Goal: Task Accomplishment & Management: Manage account settings

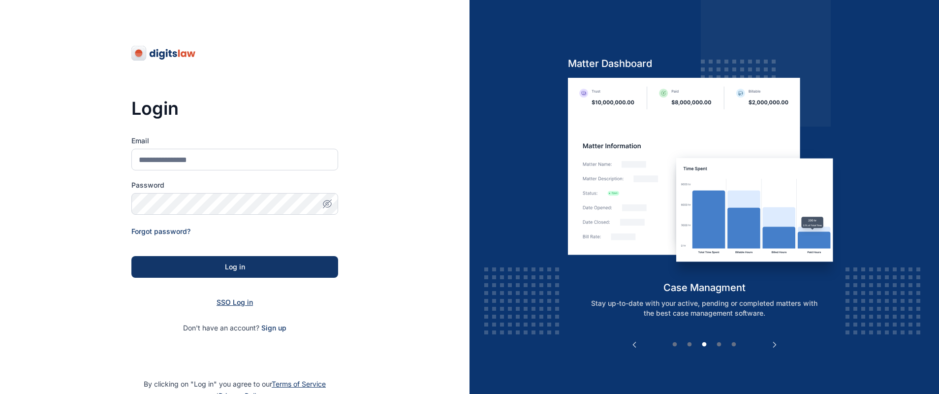
click at [237, 302] on span "SSO Log in" at bounding box center [235, 302] width 36 height 8
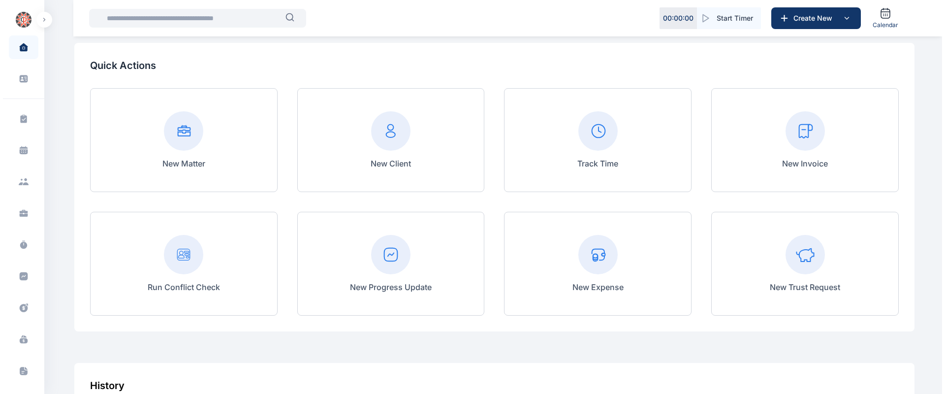
scroll to position [141, 0]
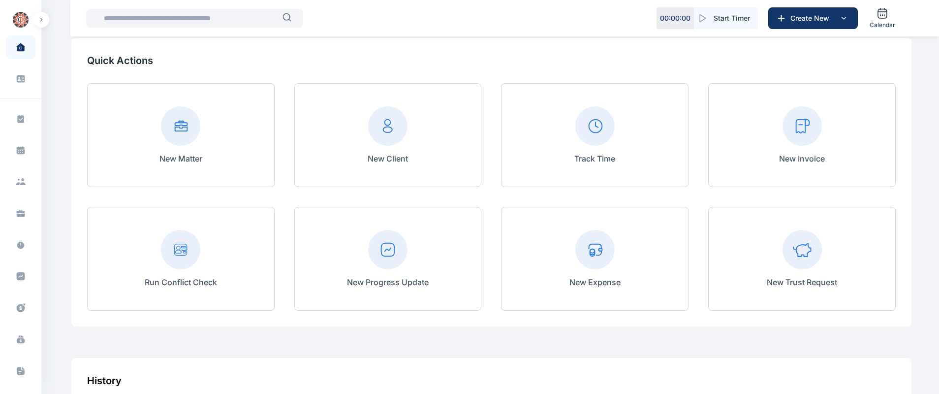
click at [664, 95] on div "Track Time" at bounding box center [594, 135] width 187 height 104
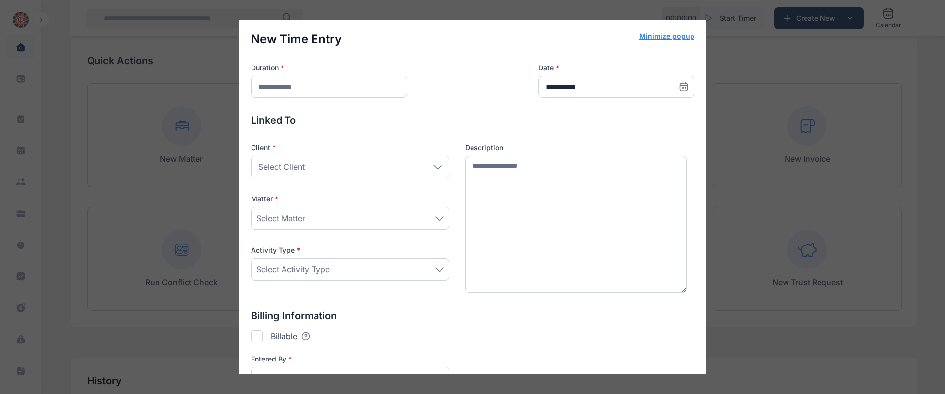
click at [758, 94] on div "**********" at bounding box center [472, 197] width 945 height 394
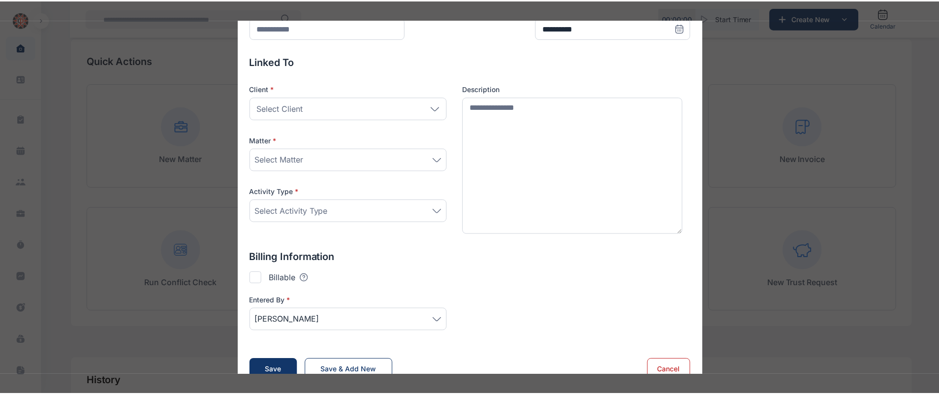
scroll to position [77, 0]
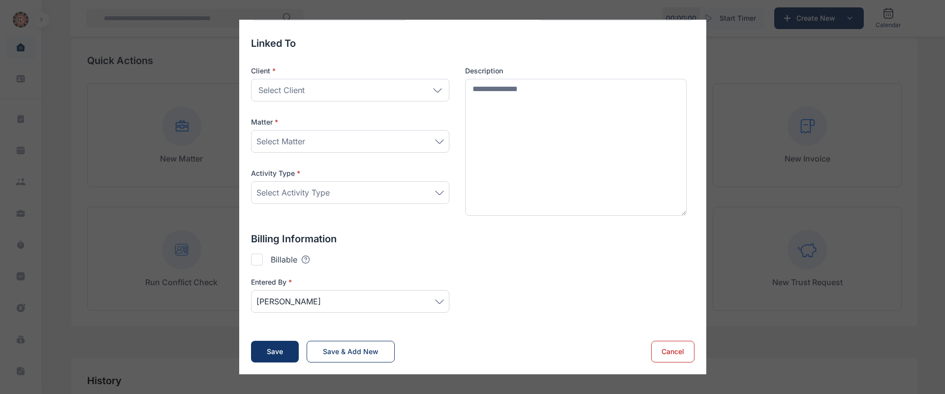
click at [680, 344] on button "Cancel" at bounding box center [672, 352] width 43 height 22
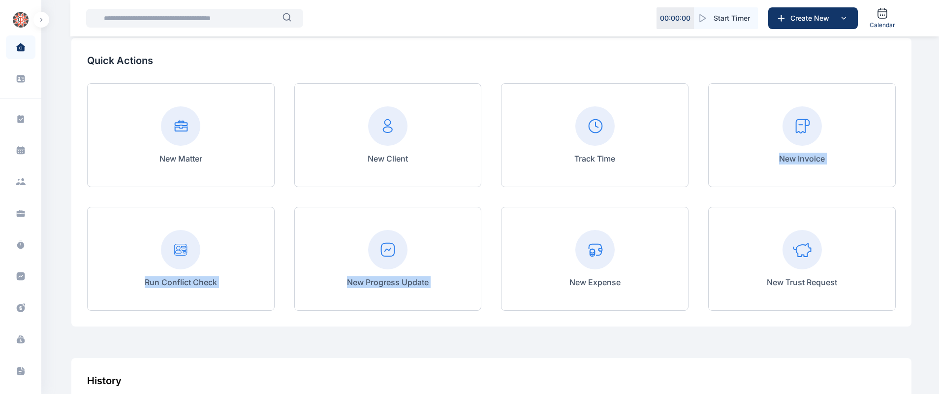
drag, startPoint x: 680, startPoint y: 344, endPoint x: 792, endPoint y: 101, distance: 267.7
click at [792, 101] on div "New Matter New Client Track Time New Invoice Run Conflict Check New Progress Up…" at bounding box center [491, 196] width 808 height 227
click at [844, 18] on icon at bounding box center [844, 18] width 4 height 2
click at [18, 114] on icon at bounding box center [21, 119] width 10 height 10
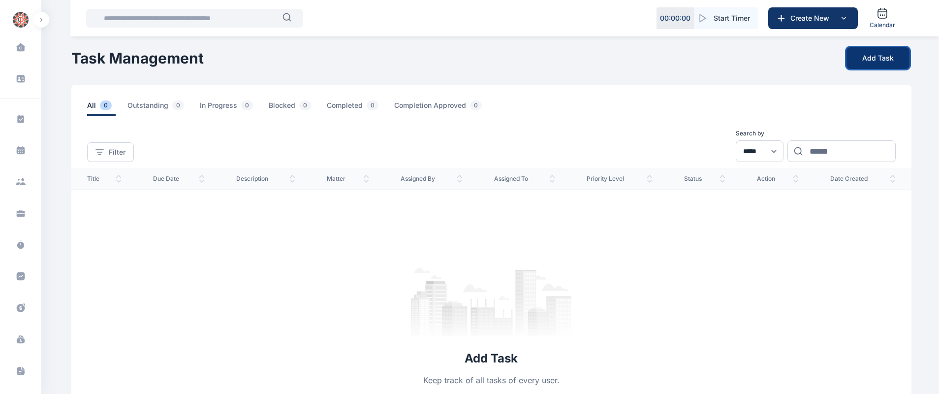
click at [882, 54] on button "Add Task" at bounding box center [877, 58] width 63 height 22
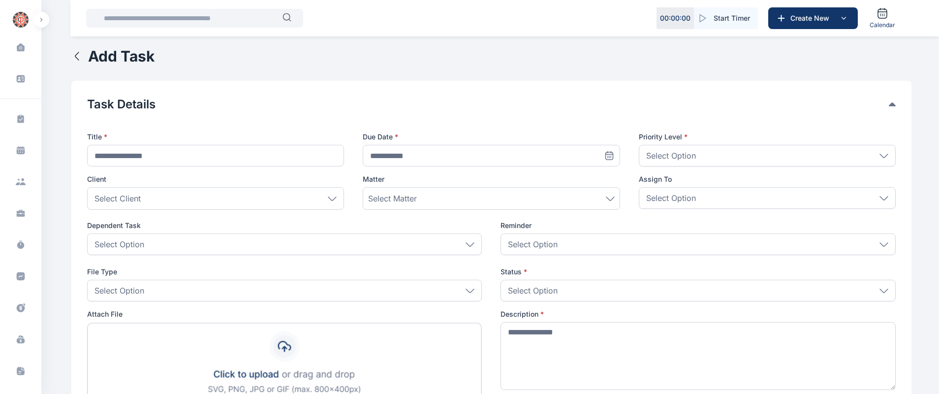
click at [707, 152] on div "Select Option" at bounding box center [767, 156] width 257 height 22
click at [594, 247] on div "Select Option" at bounding box center [697, 244] width 395 height 22
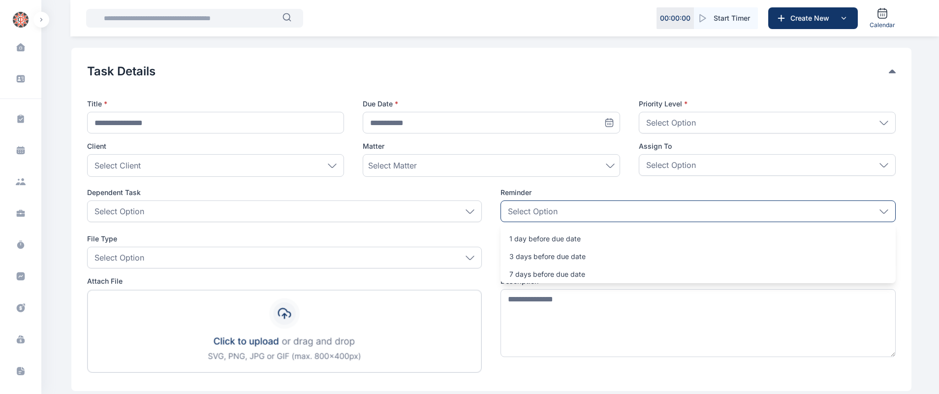
scroll to position [31, 0]
click at [727, 169] on div "Select Option" at bounding box center [767, 166] width 257 height 22
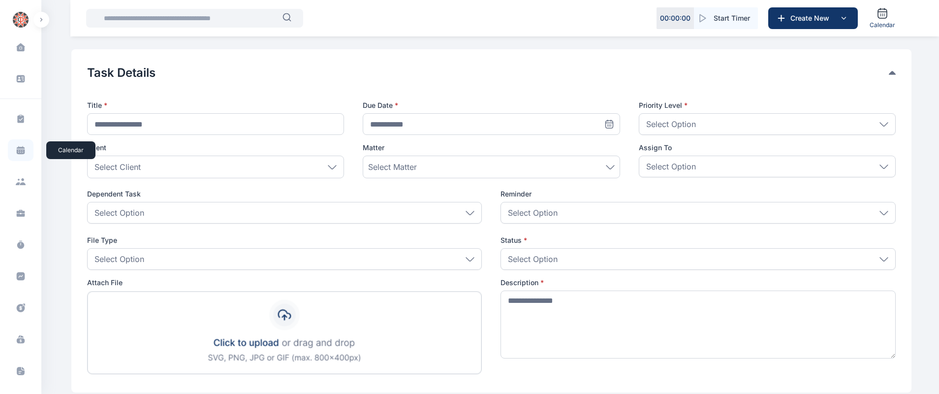
click at [19, 148] on icon at bounding box center [21, 147] width 8 height 2
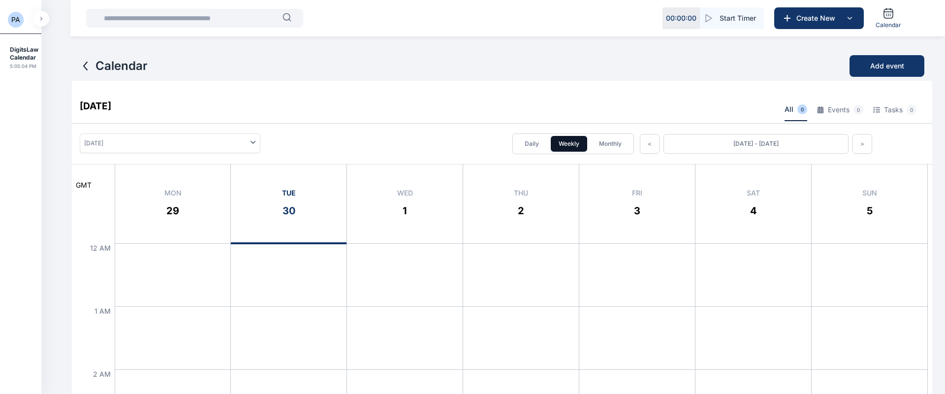
click at [85, 64] on icon at bounding box center [85, 66] width 3 height 8
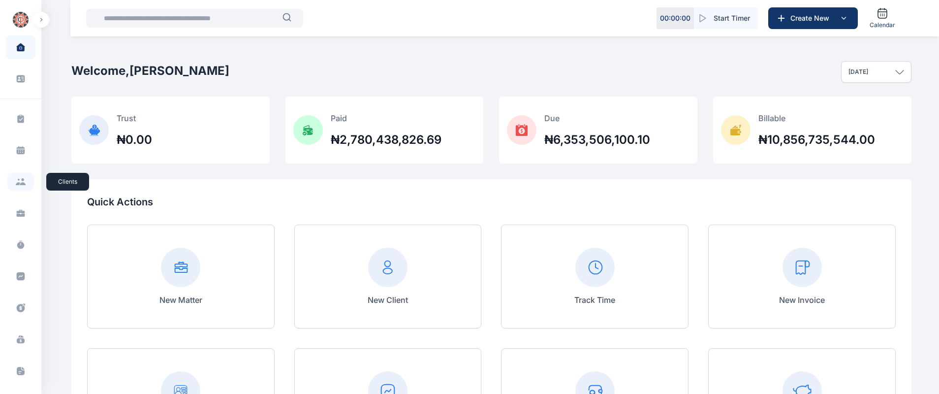
click at [20, 181] on icon at bounding box center [20, 181] width 11 height 7
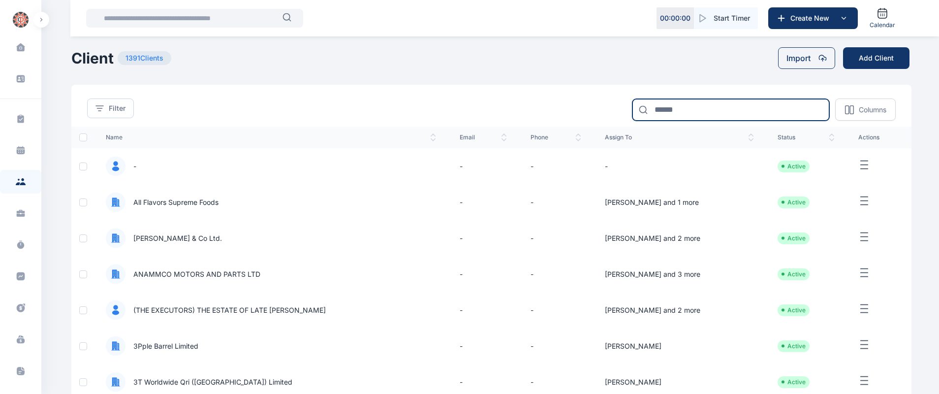
click at [687, 110] on input at bounding box center [730, 110] width 197 height 22
type input "***"
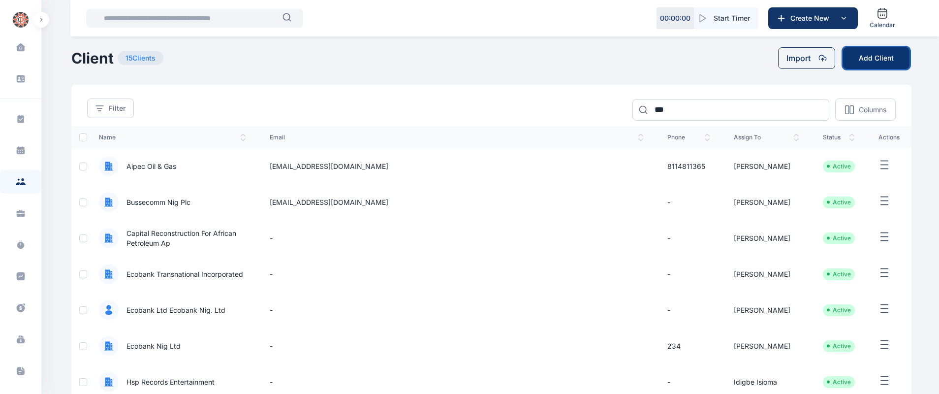
click at [875, 59] on button "Add Client" at bounding box center [876, 58] width 66 height 22
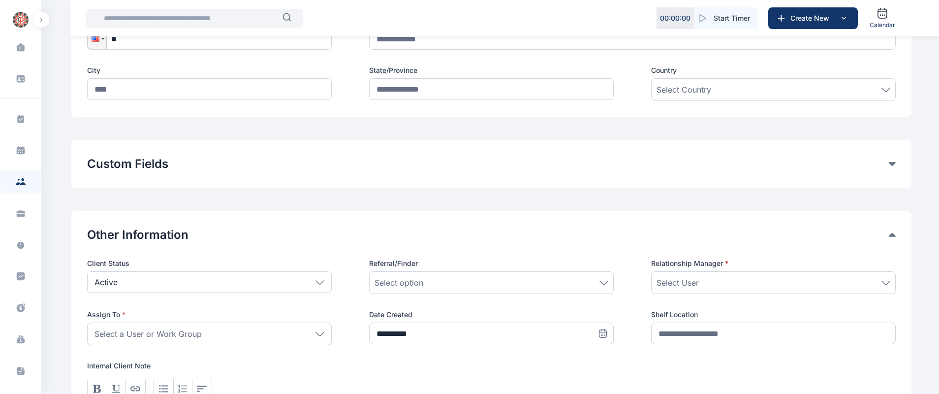
scroll to position [287, 0]
click at [764, 164] on button "Custom Fields" at bounding box center [488, 162] width 802 height 16
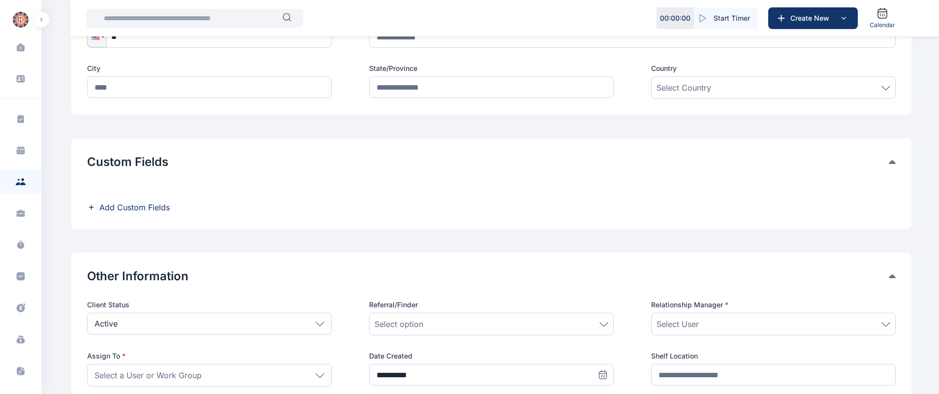
click at [766, 164] on button "Custom Fields" at bounding box center [488, 162] width 802 height 16
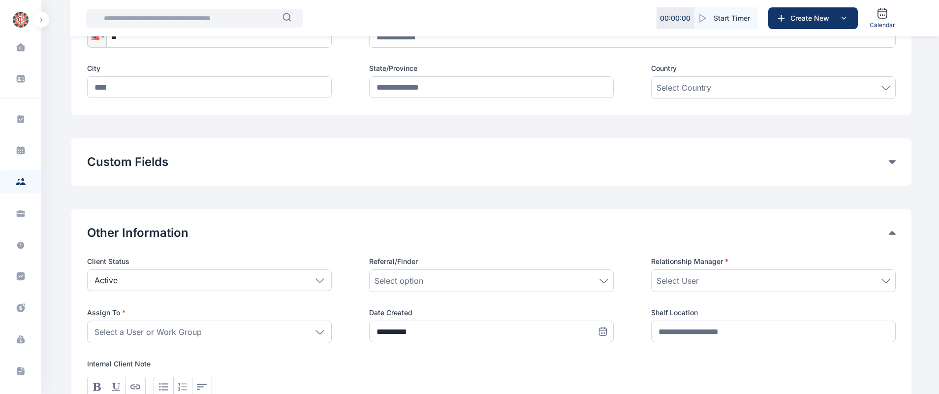
click at [727, 164] on button "Custom Fields" at bounding box center [488, 162] width 802 height 16
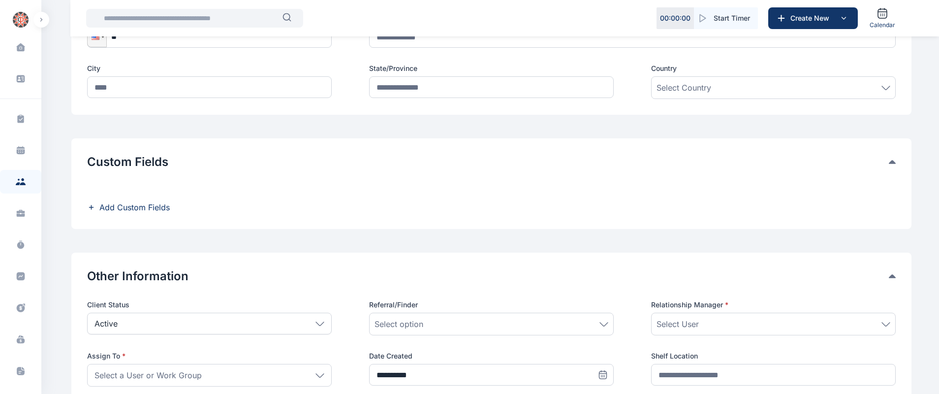
click at [127, 212] on span "Add Custom Fields" at bounding box center [134, 207] width 70 height 12
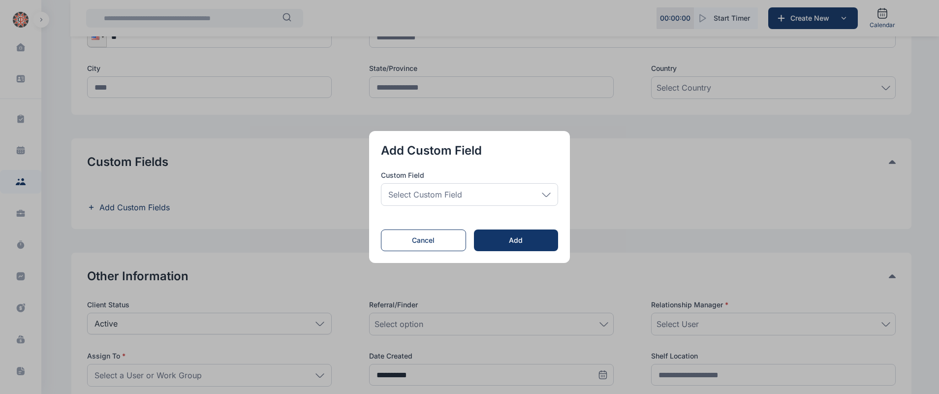
click at [436, 254] on div "Add Custom Field Custom Field Select Custom Field Custom Groups Custom Fields A…" at bounding box center [469, 197] width 201 height 132
click at [437, 239] on button "Cancel" at bounding box center [423, 240] width 85 height 22
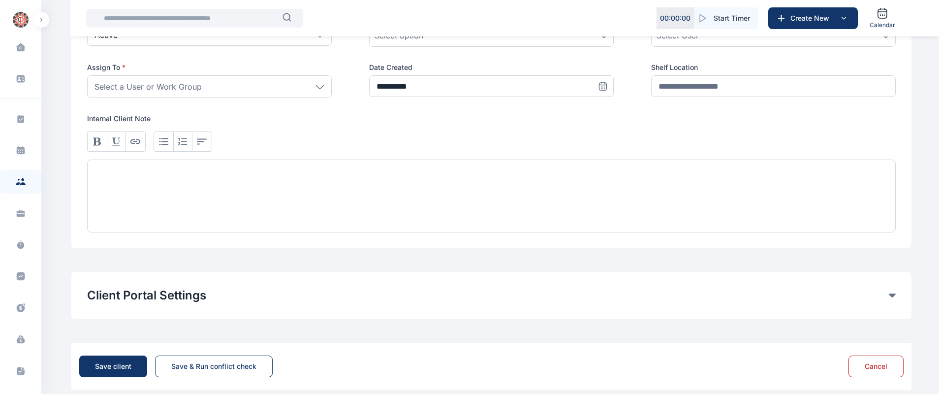
scroll to position [588, 0]
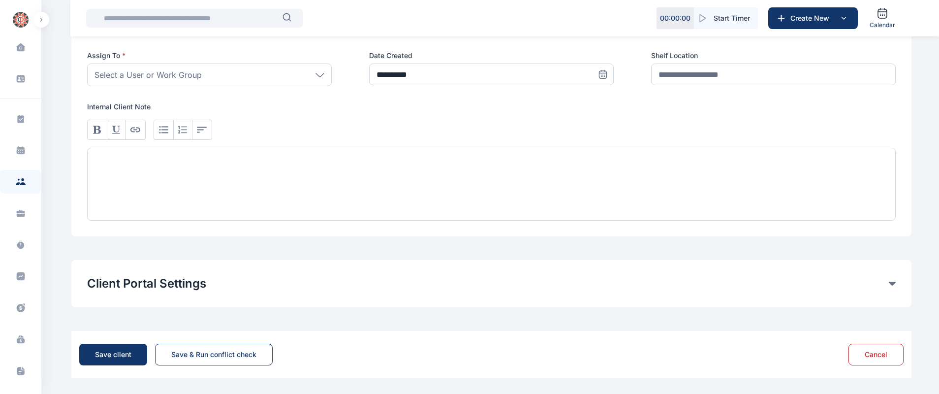
click at [234, 285] on button "Client Portal Settings" at bounding box center [488, 284] width 802 height 16
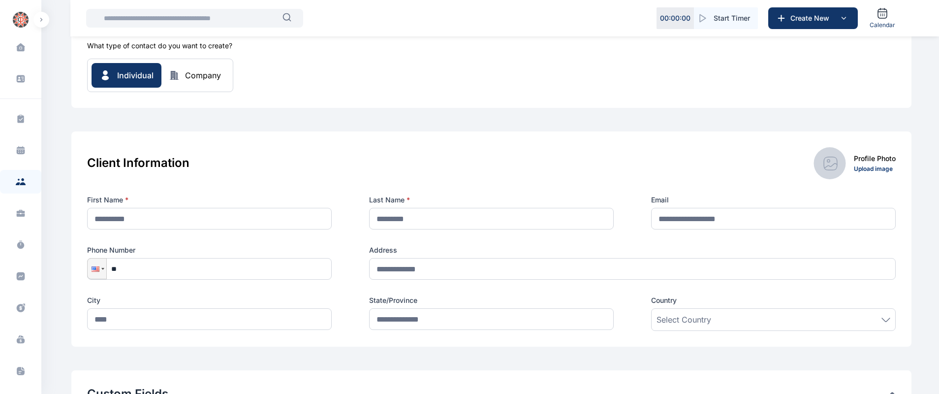
scroll to position [0, 0]
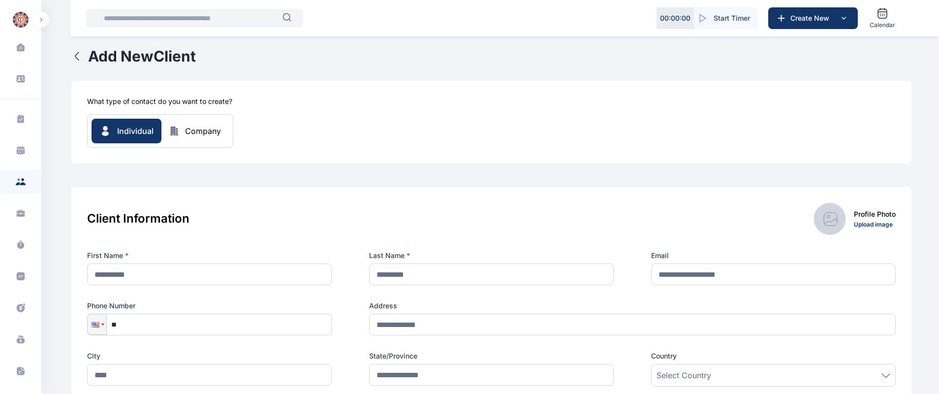
click at [195, 131] on div "Company" at bounding box center [203, 131] width 36 height 12
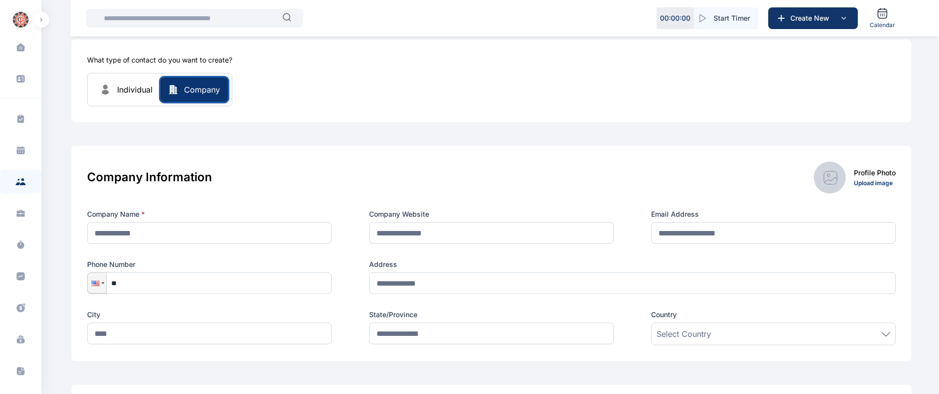
scroll to position [43, 0]
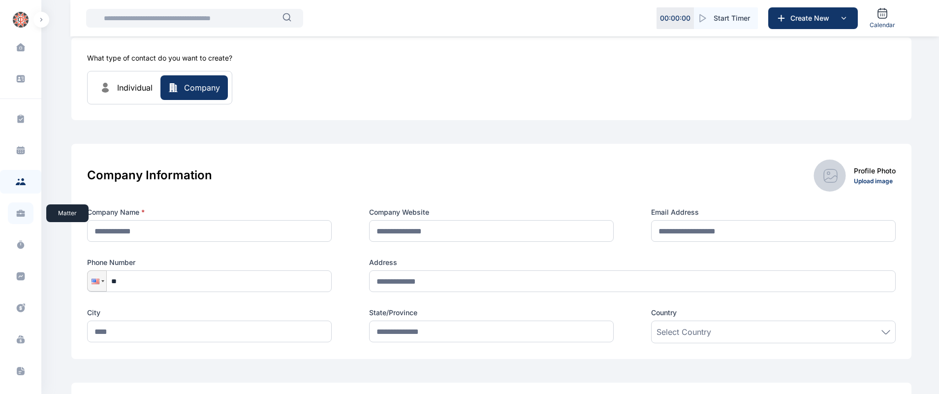
click at [22, 212] on icon at bounding box center [21, 211] width 8 height 3
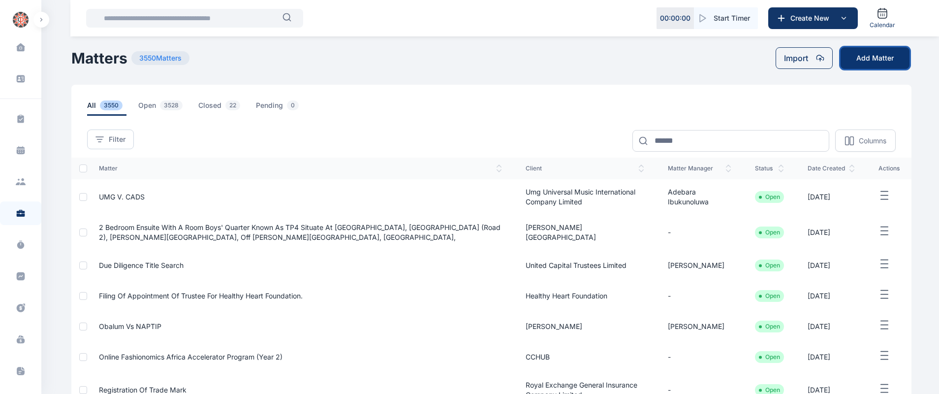
click at [870, 57] on button "Add Matter" at bounding box center [874, 58] width 69 height 22
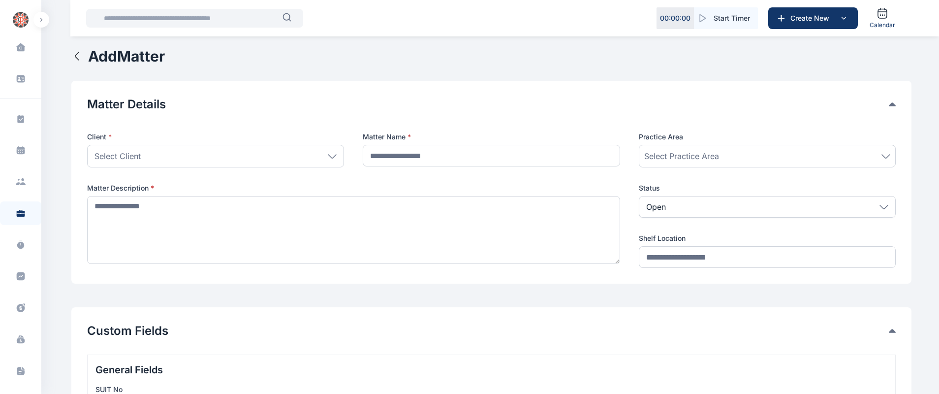
click at [309, 160] on div "Select Client" at bounding box center [215, 156] width 257 height 23
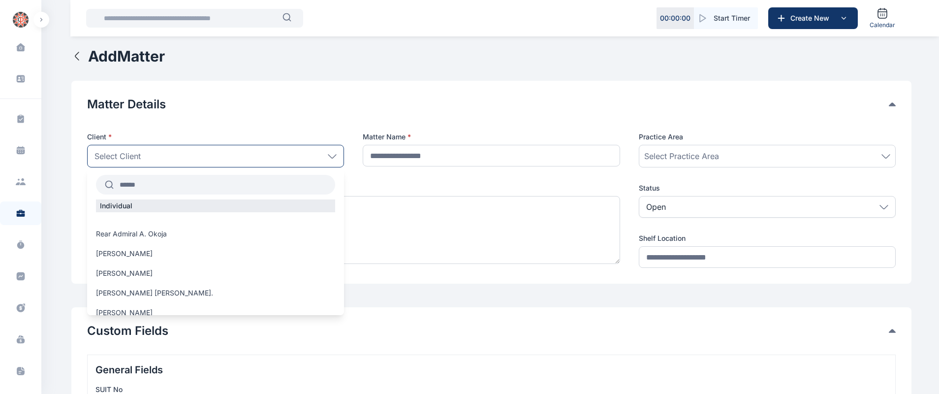
click at [183, 234] on label "Rear Admiral A. Okoja" at bounding box center [215, 234] width 257 height 10
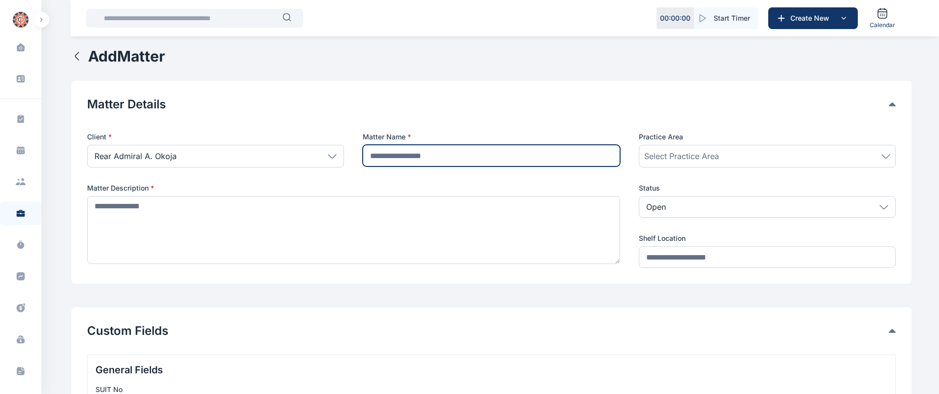
click at [464, 157] on input "text" at bounding box center [491, 156] width 257 height 22
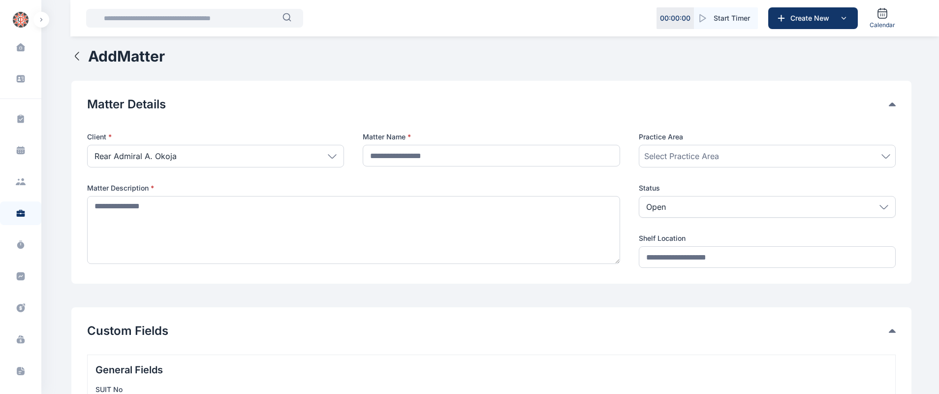
click at [707, 158] on span "Select Practice Area" at bounding box center [681, 156] width 75 height 12
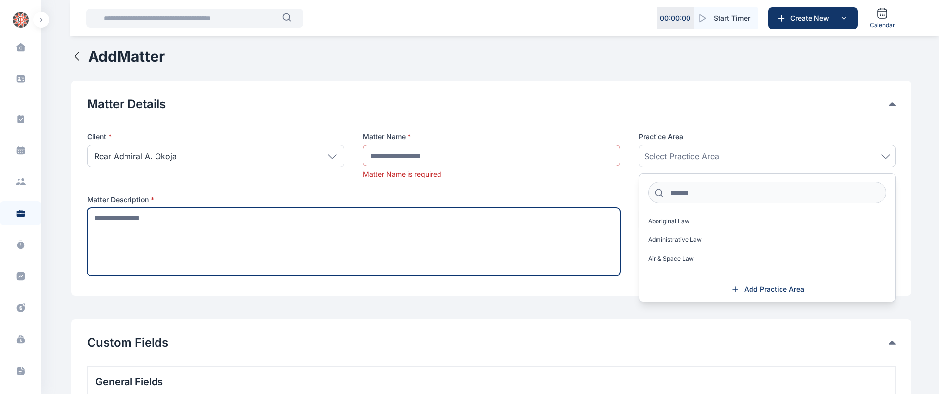
click at [210, 232] on textarea at bounding box center [353, 242] width 533 height 68
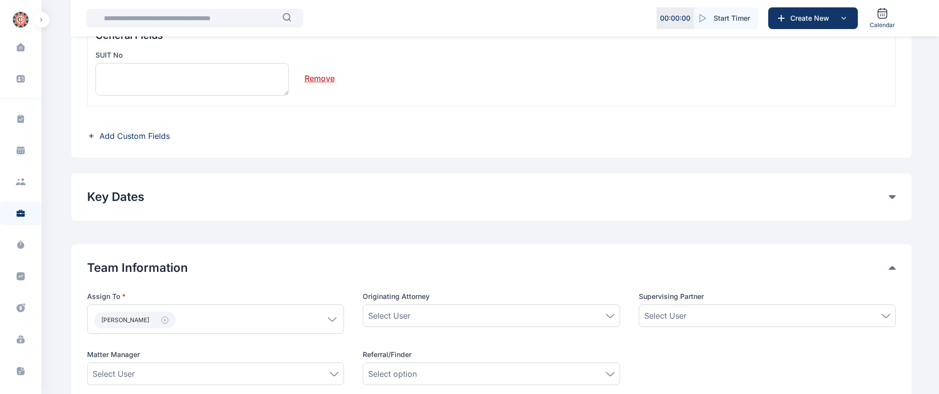
scroll to position [349, 0]
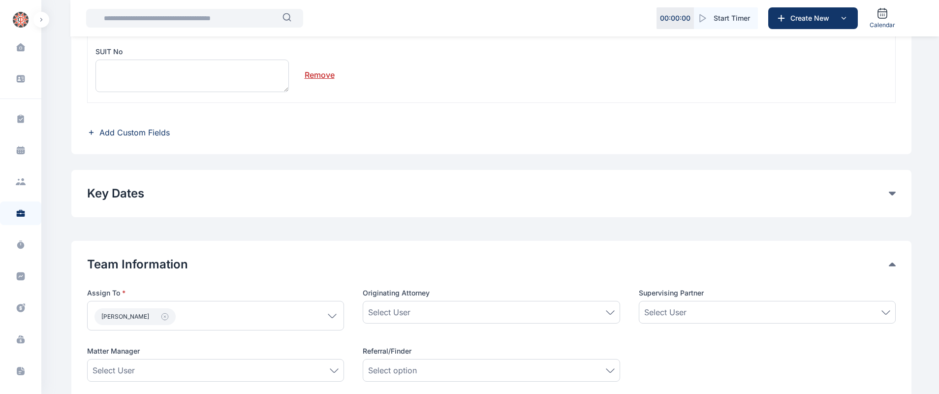
click at [465, 196] on div "**********" at bounding box center [491, 193] width 840 height 47
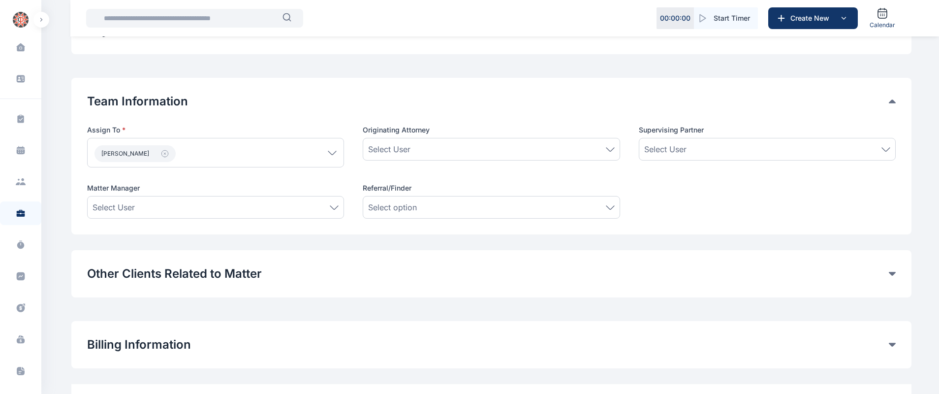
scroll to position [577, 0]
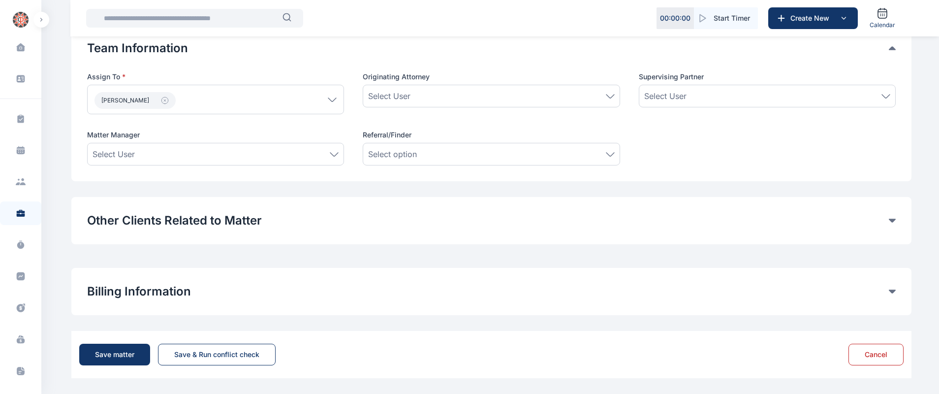
click at [355, 299] on button "Billing Information" at bounding box center [488, 291] width 802 height 16
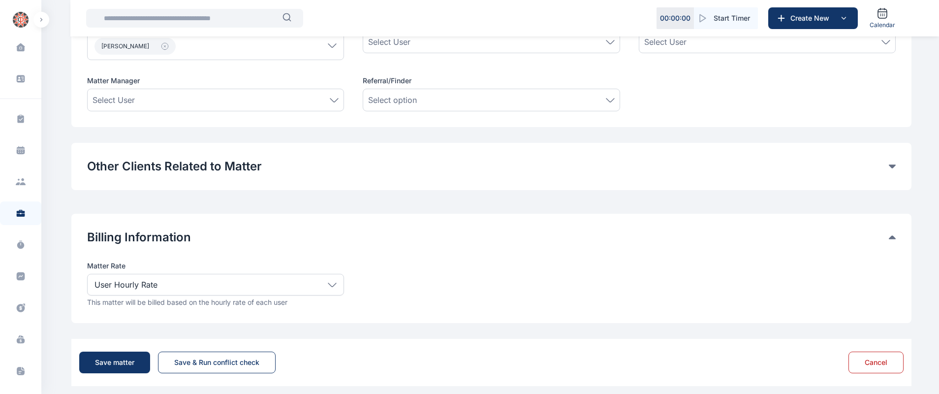
scroll to position [639, 0]
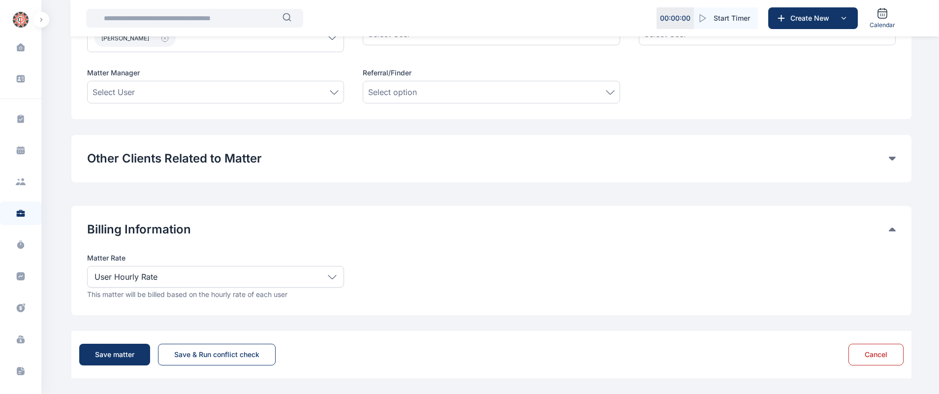
click at [321, 278] on div "User Hourly Rate" at bounding box center [215, 277] width 257 height 22
click at [453, 262] on div "Matter Rate User Hourly Rate Flat Rate User Hourly Rate Matter Hourly Rate Cont…" at bounding box center [491, 270] width 808 height 34
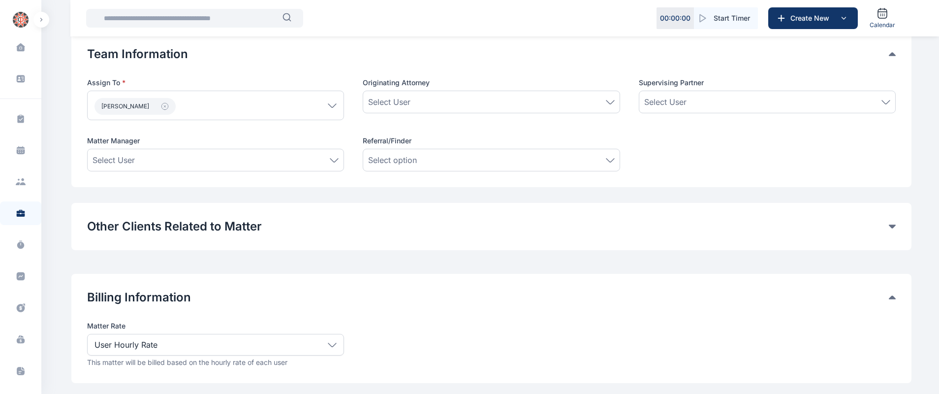
scroll to position [592, 0]
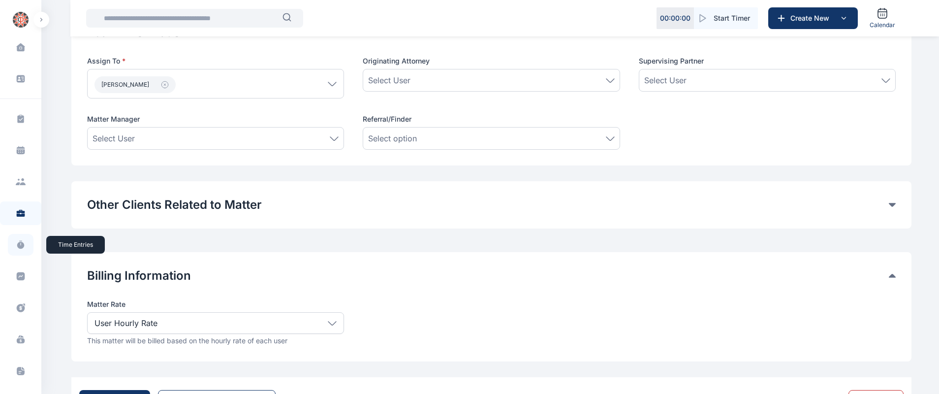
click at [19, 245] on icon at bounding box center [20, 245] width 7 height 7
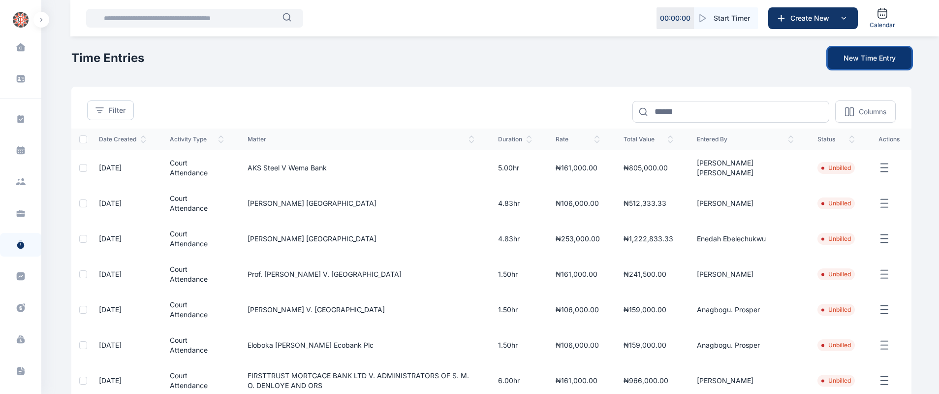
click at [856, 59] on button "New Time Entry" at bounding box center [870, 58] width 84 height 22
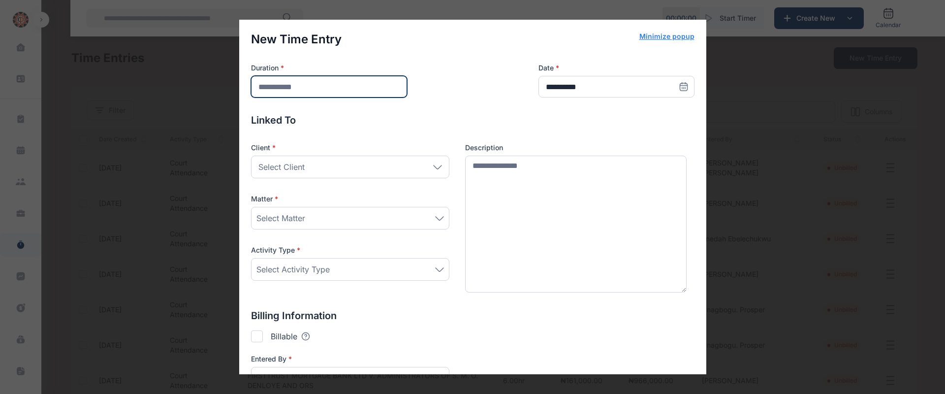
click at [334, 88] on input "number" at bounding box center [329, 87] width 156 height 22
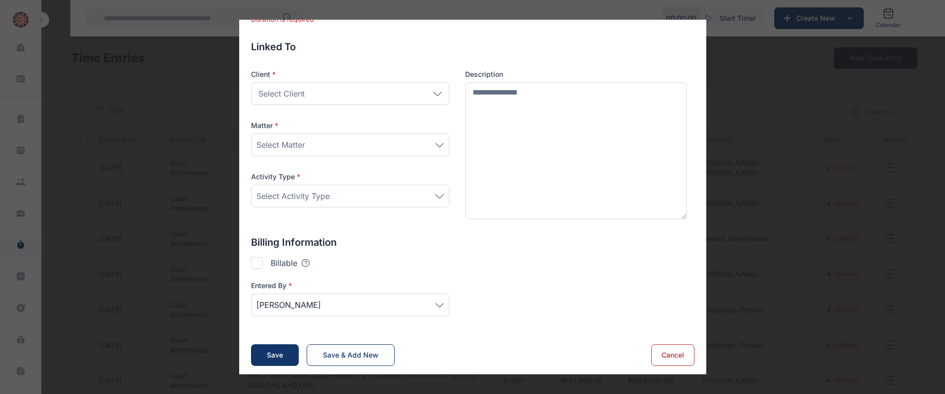
scroll to position [90, 0]
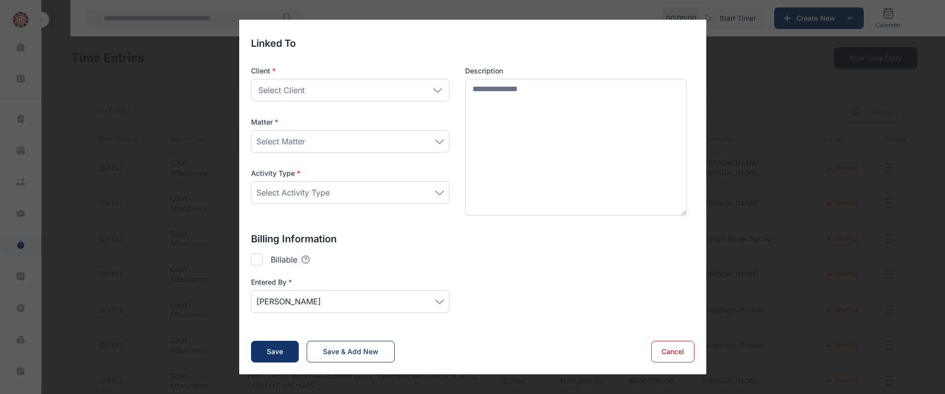
click at [389, 303] on span "[PERSON_NAME]" at bounding box center [349, 301] width 187 height 12
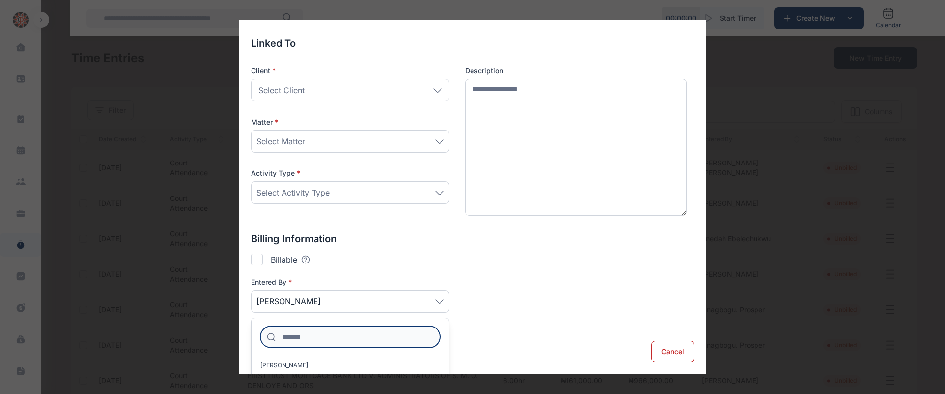
click at [363, 335] on input at bounding box center [350, 337] width 180 height 22
click at [258, 260] on div at bounding box center [257, 259] width 12 height 12
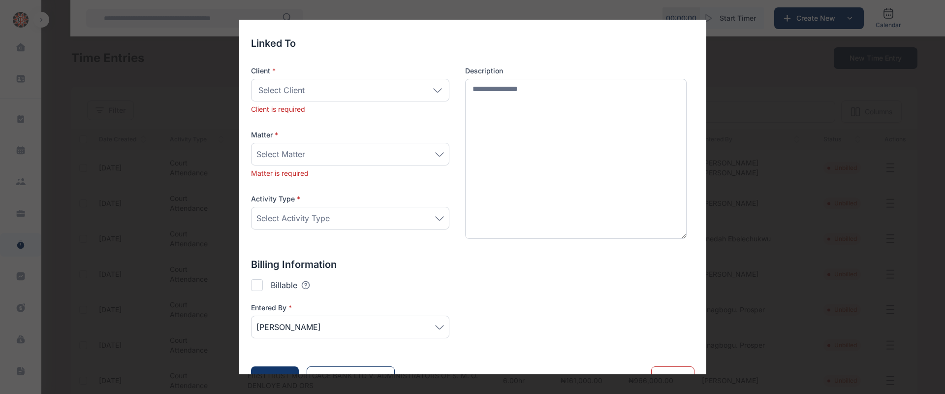
click at [255, 284] on div at bounding box center [257, 285] width 12 height 12
click at [260, 284] on div at bounding box center [257, 285] width 12 height 12
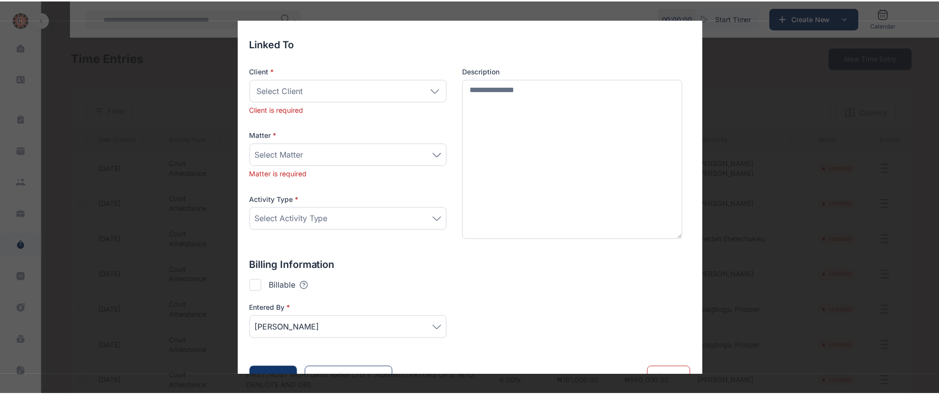
scroll to position [115, 0]
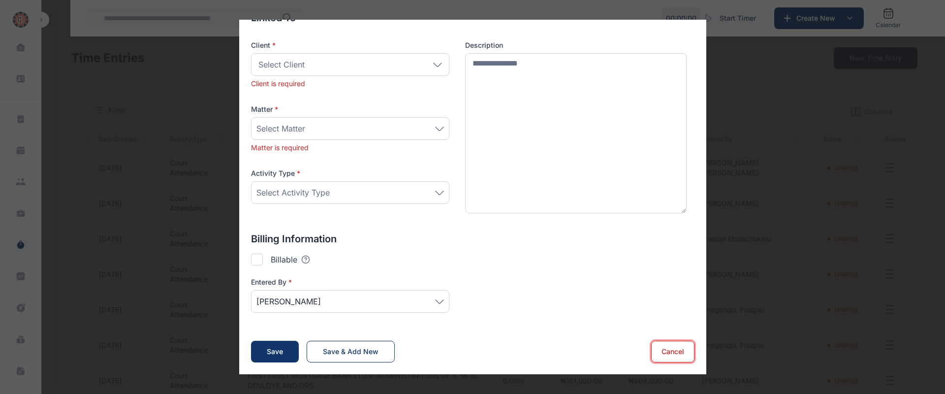
click at [668, 347] on button "Cancel" at bounding box center [672, 352] width 43 height 22
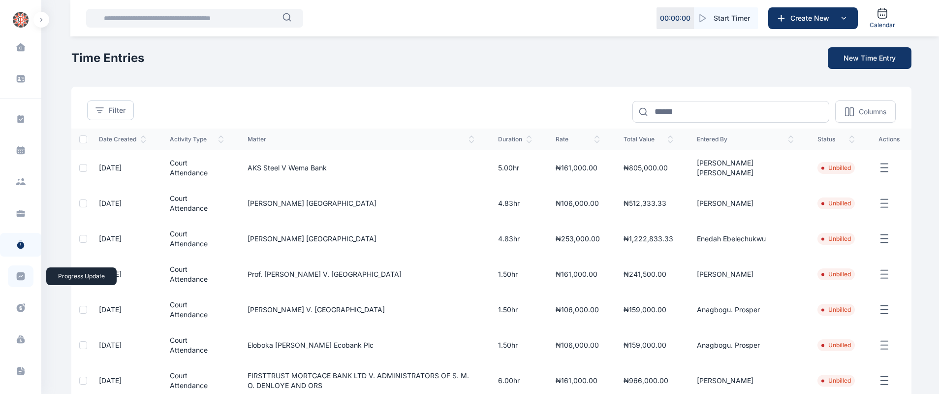
click at [18, 279] on icon at bounding box center [21, 276] width 8 height 8
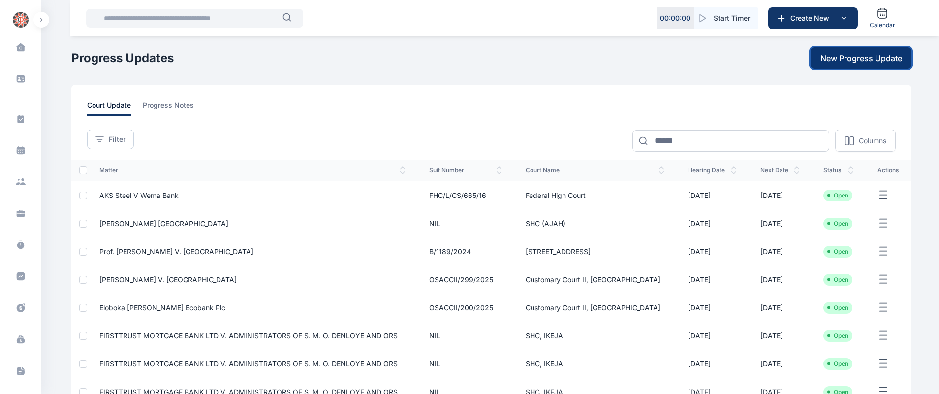
click at [852, 59] on span "New Progress Update" at bounding box center [861, 58] width 82 height 12
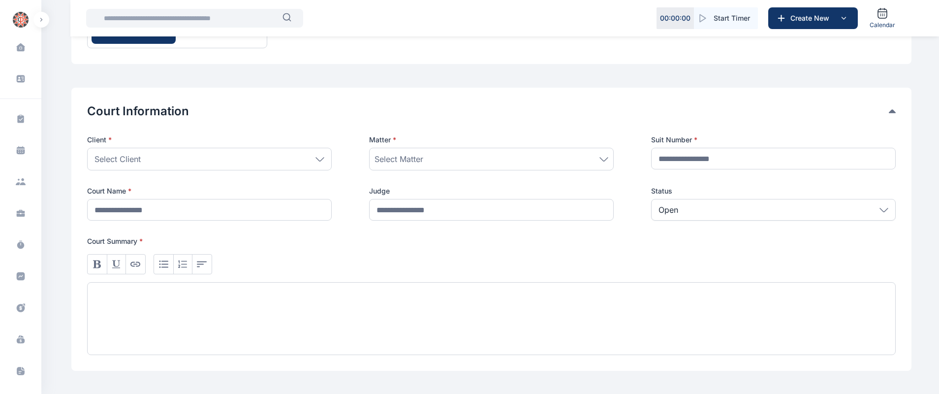
scroll to position [118, 0]
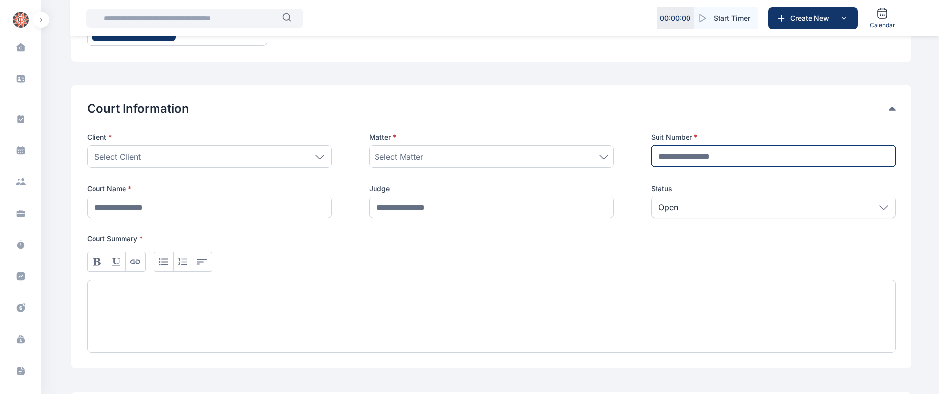
click at [716, 149] on input "text" at bounding box center [773, 156] width 245 height 22
click at [234, 158] on div "Select Client" at bounding box center [209, 156] width 245 height 23
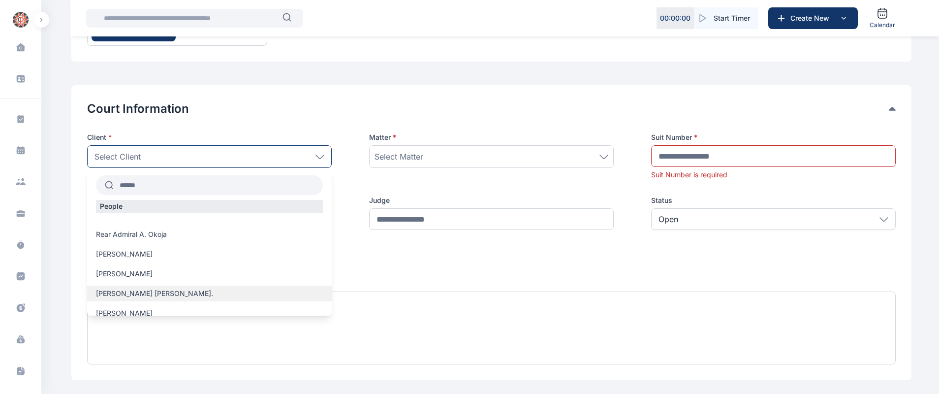
click at [145, 290] on span "[PERSON_NAME] [PERSON_NAME]." at bounding box center [154, 293] width 117 height 10
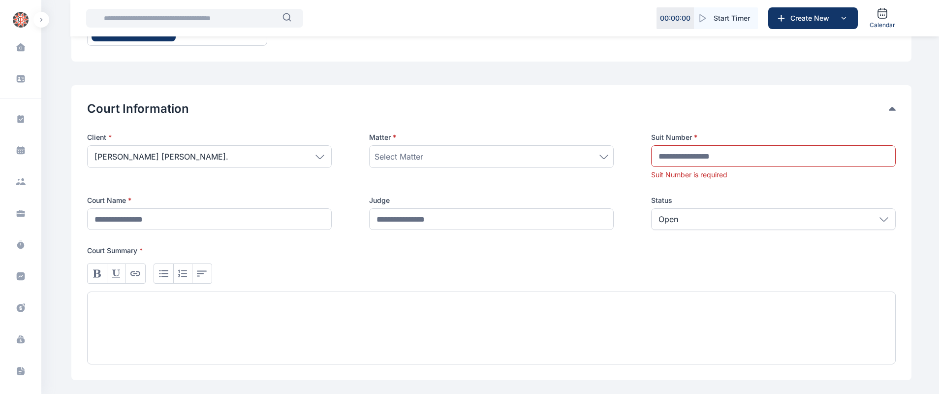
click at [393, 155] on span "Select Matter" at bounding box center [398, 157] width 49 height 12
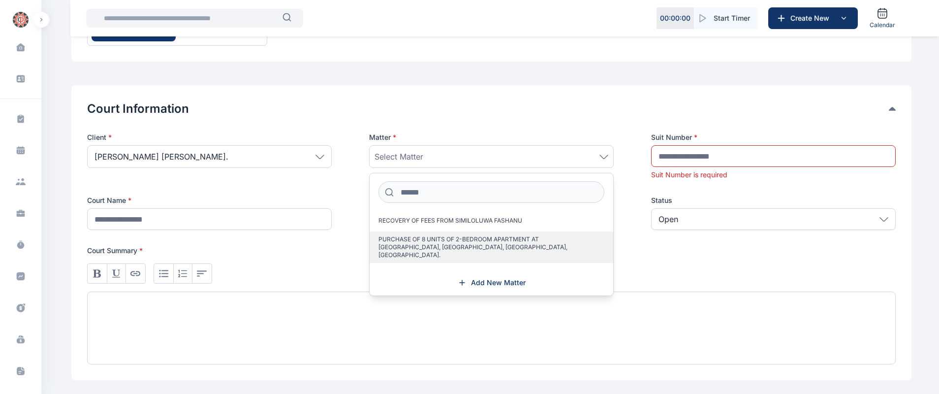
click at [426, 239] on span "PURCHASE OF 8 UNITS OF 2-BEDROOM APARTMENT AT [GEOGRAPHIC_DATA], [GEOGRAPHIC_DA…" at bounding box center [487, 247] width 218 height 24
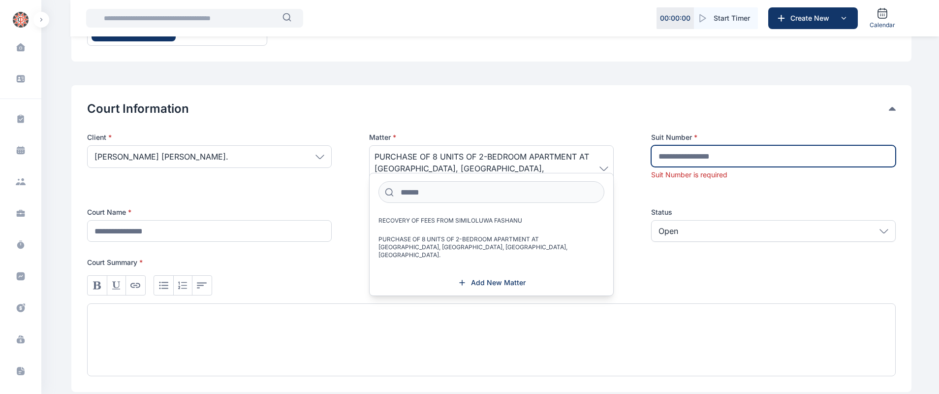
click at [688, 150] on input "text" at bounding box center [773, 156] width 245 height 22
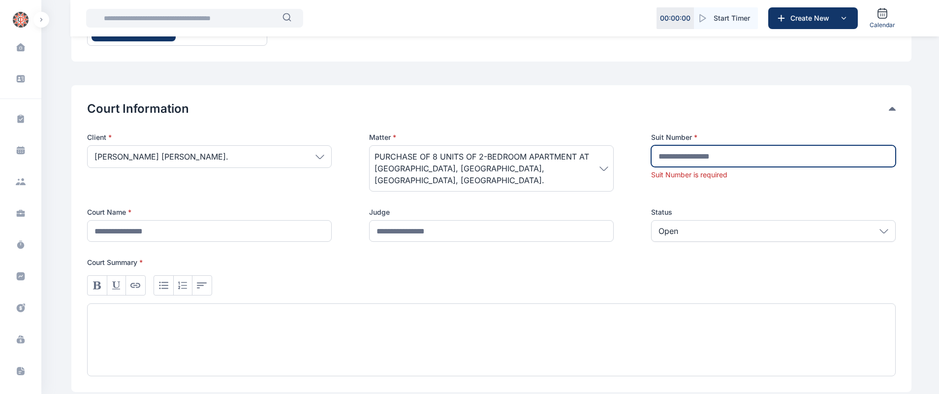
click at [689, 155] on input "text" at bounding box center [773, 156] width 245 height 22
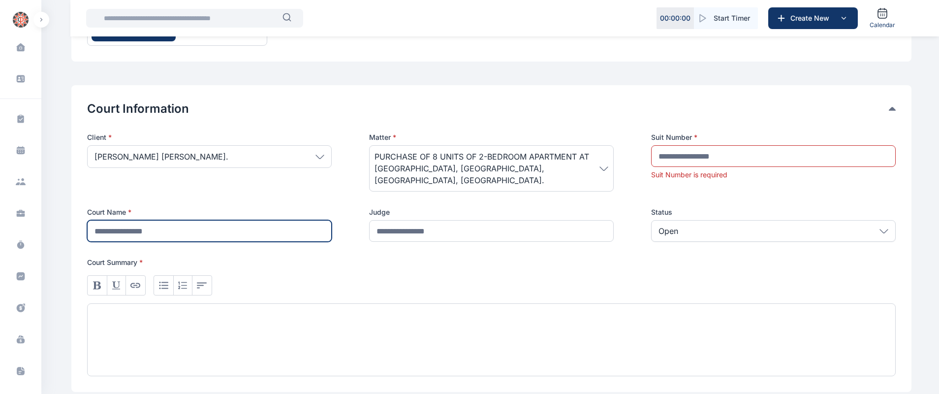
click at [240, 220] on input "text" at bounding box center [209, 231] width 245 height 22
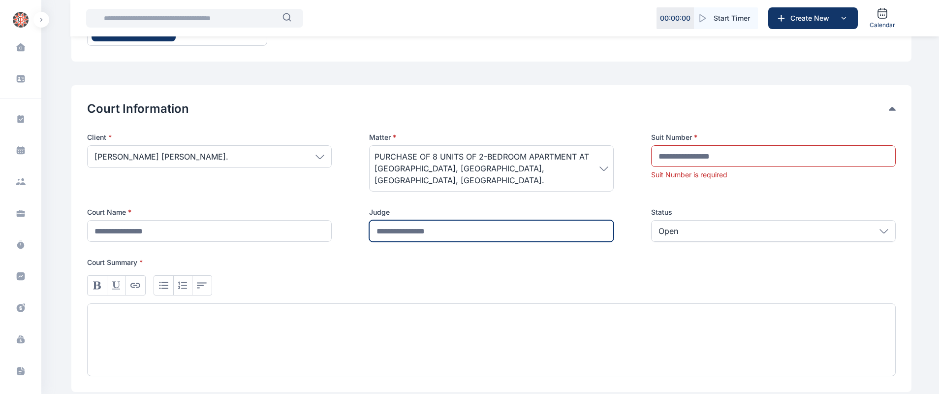
click at [459, 227] on input "text" at bounding box center [491, 231] width 245 height 22
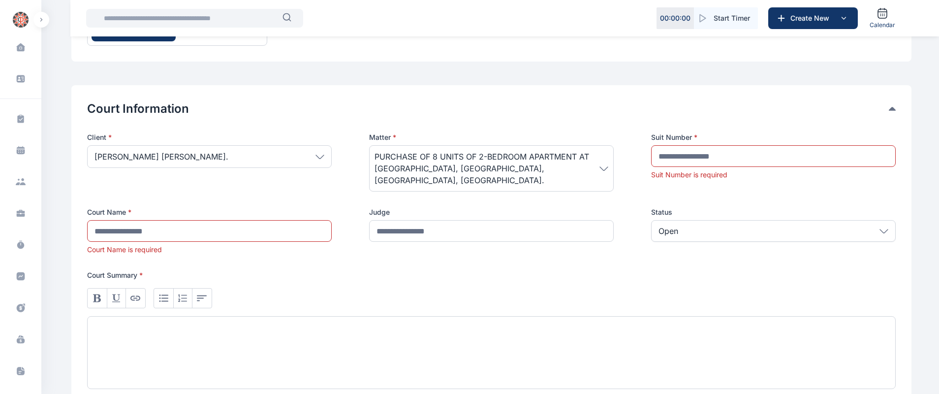
click at [705, 221] on div "Open" at bounding box center [773, 231] width 245 height 22
click at [532, 321] on div at bounding box center [491, 352] width 808 height 73
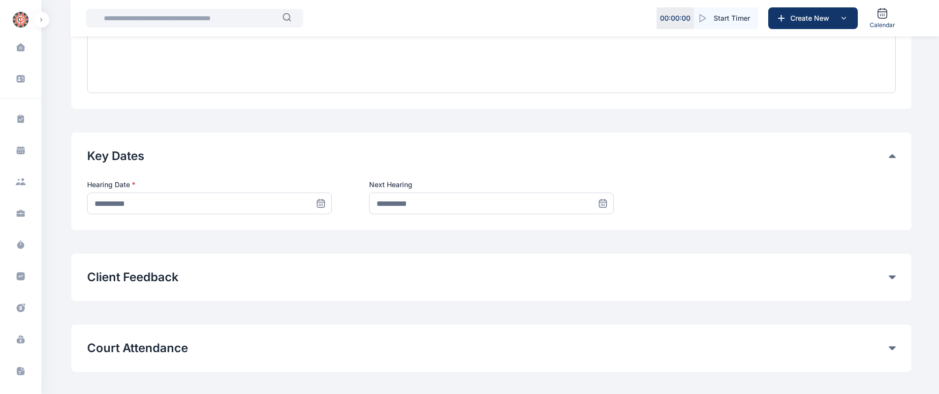
scroll to position [416, 0]
click at [476, 268] on button "Client Feedback" at bounding box center [488, 275] width 802 height 16
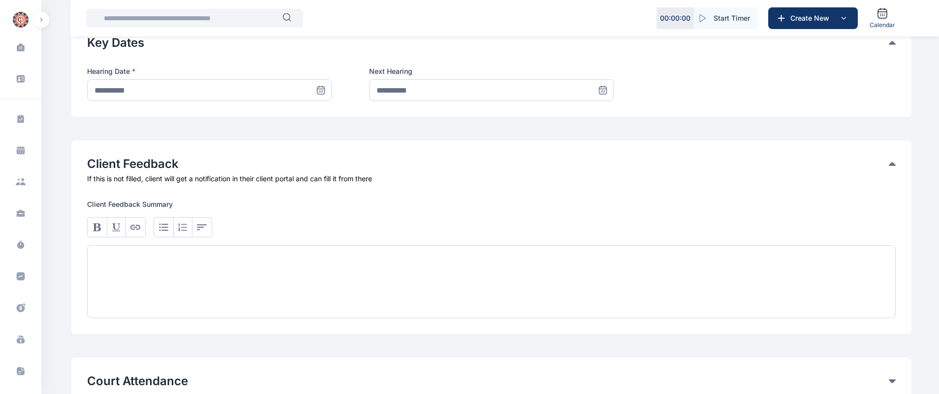
scroll to position [528, 0]
click at [403, 271] on div at bounding box center [491, 280] width 808 height 73
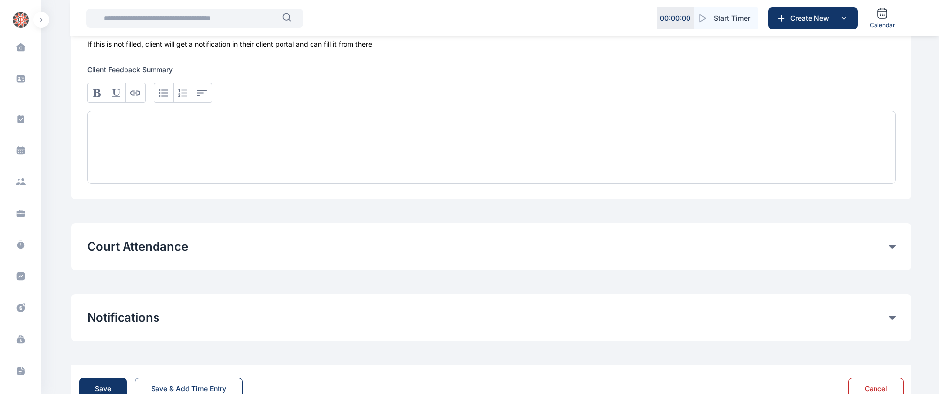
scroll to position [677, 0]
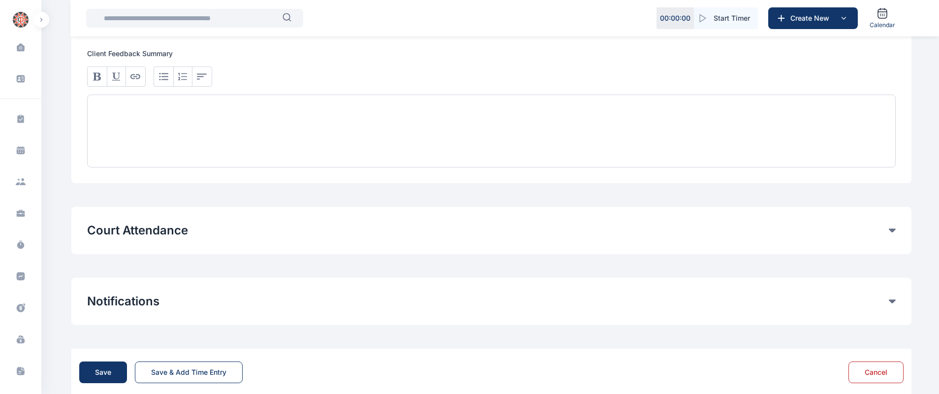
click at [448, 222] on button "Court Attendance" at bounding box center [488, 230] width 802 height 16
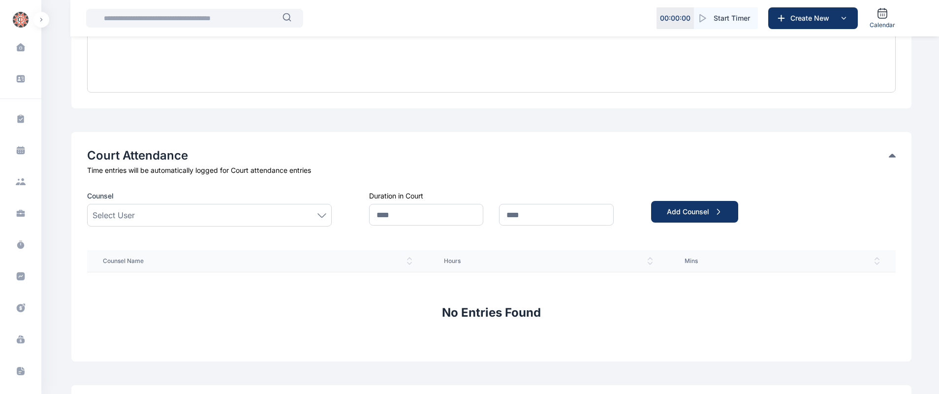
scroll to position [755, 0]
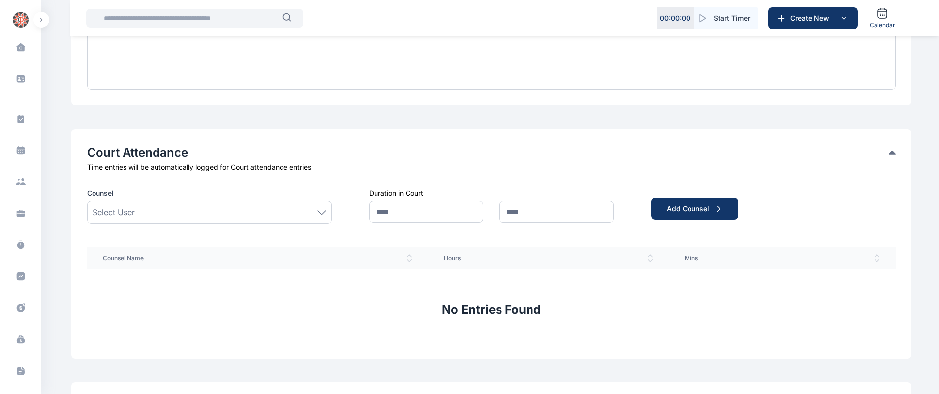
click at [261, 206] on div "Select User" at bounding box center [210, 212] width 234 height 12
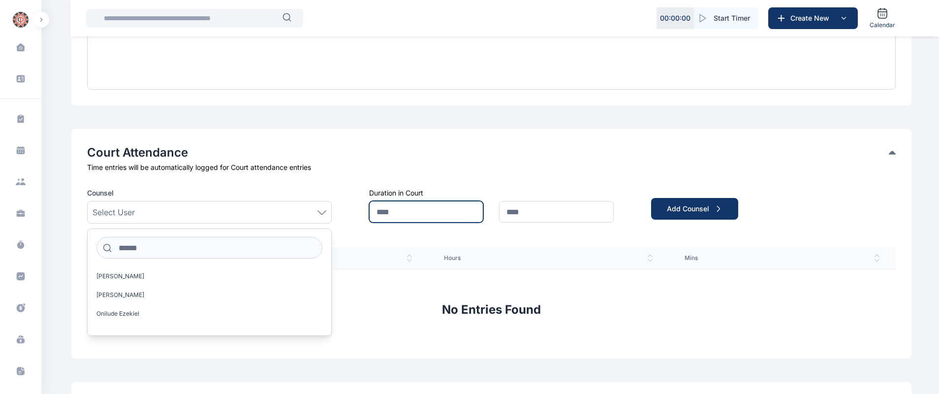
click at [411, 201] on input "text" at bounding box center [426, 212] width 115 height 22
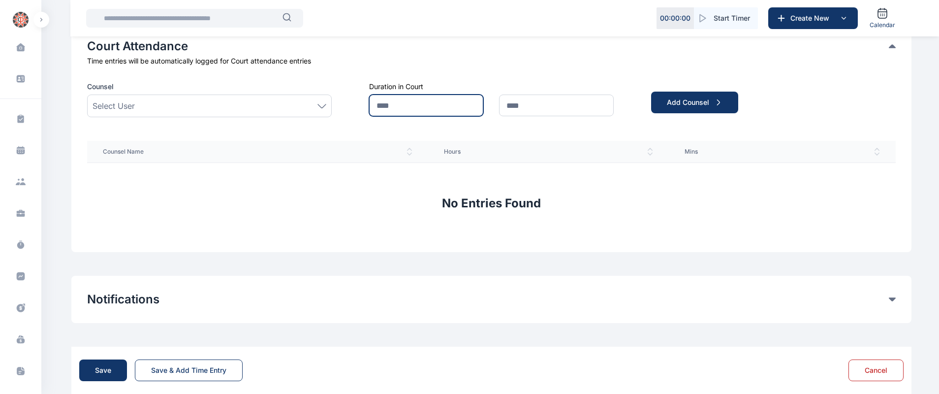
scroll to position [865, 0]
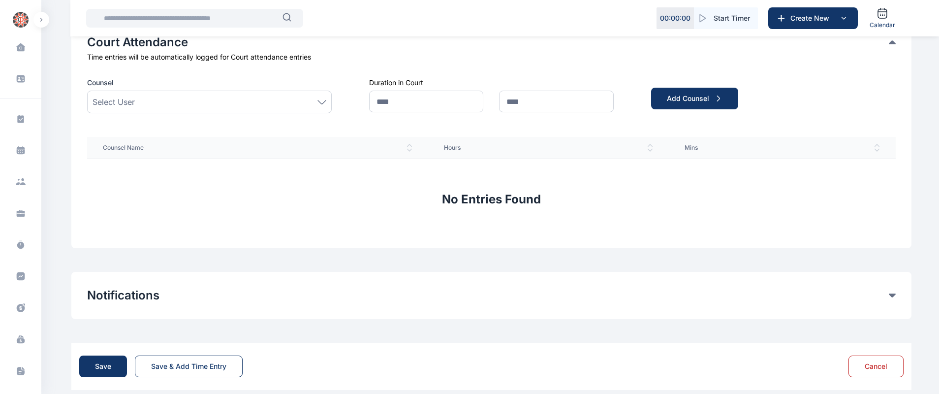
click at [284, 290] on button "Notifications" at bounding box center [488, 295] width 802 height 16
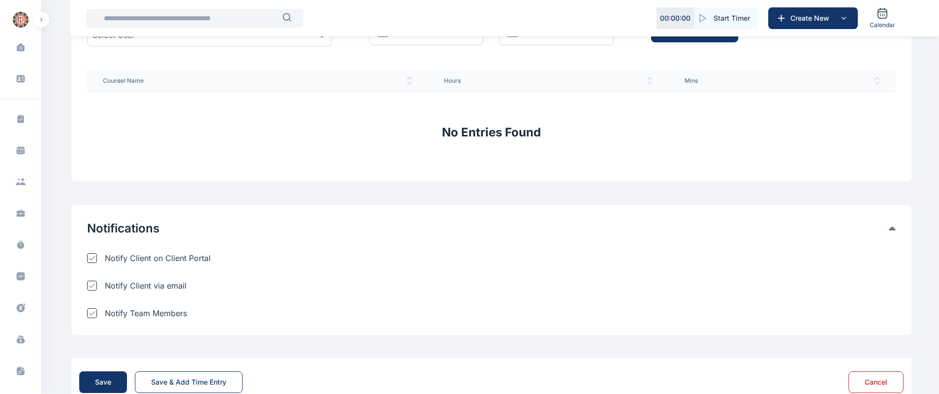
scroll to position [948, 0]
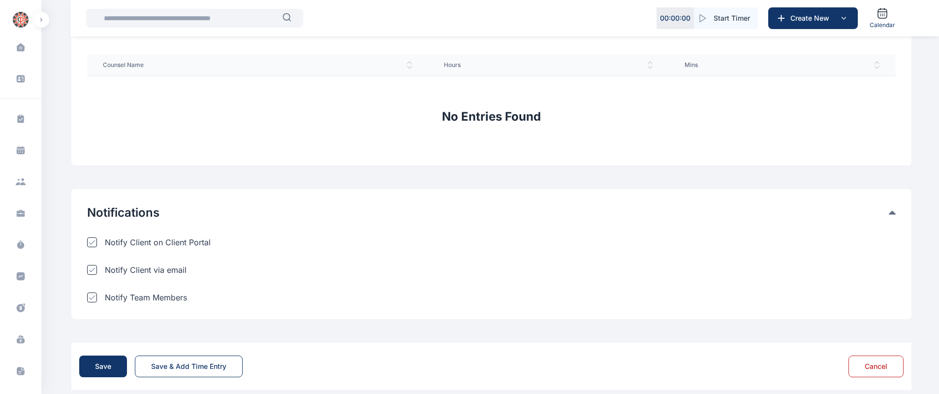
click at [219, 298] on div "Notifications Notify Client on Client Portal Notify Client via email Notify Tea…" at bounding box center [491, 254] width 840 height 130
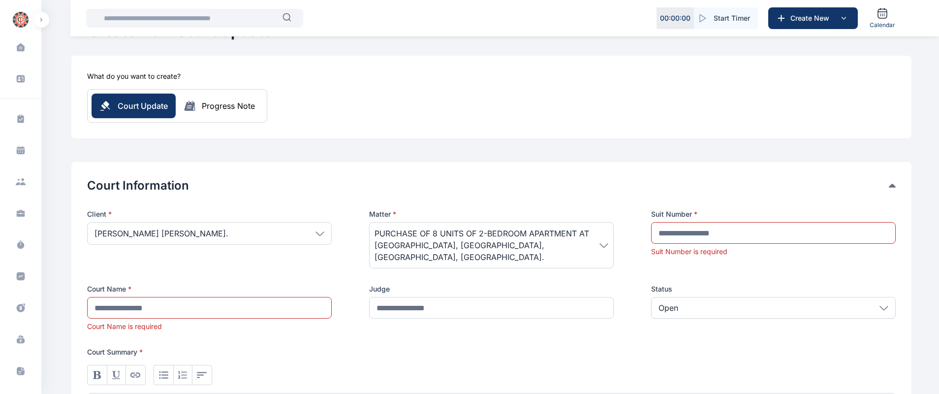
scroll to position [0, 0]
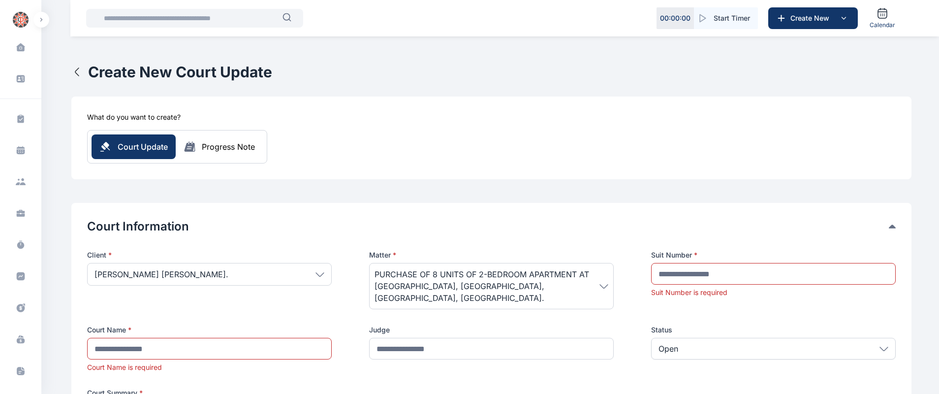
click at [226, 148] on div "Progress Note" at bounding box center [228, 147] width 53 height 12
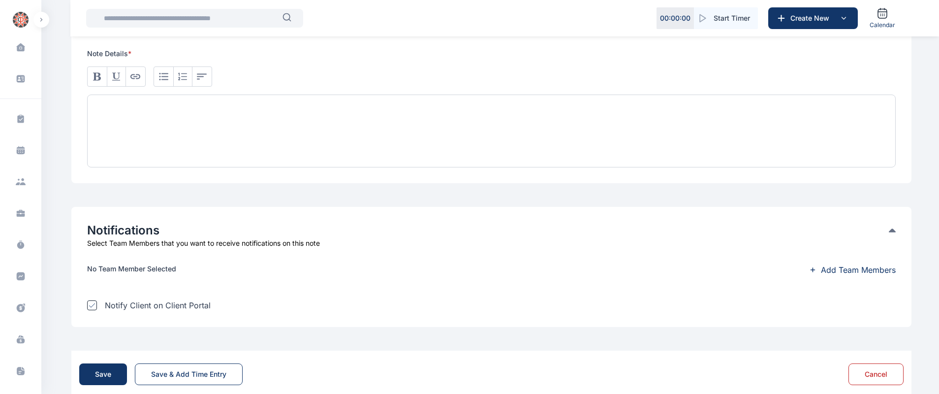
scroll to position [350, 0]
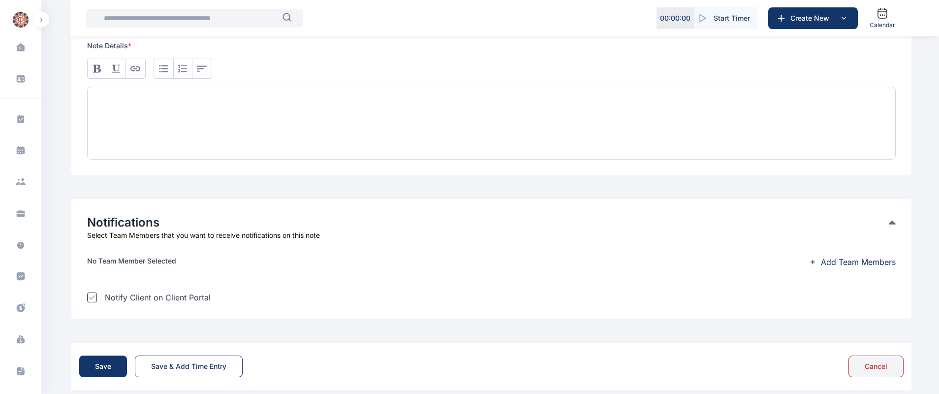
click at [889, 359] on button "Cancel" at bounding box center [875, 366] width 55 height 22
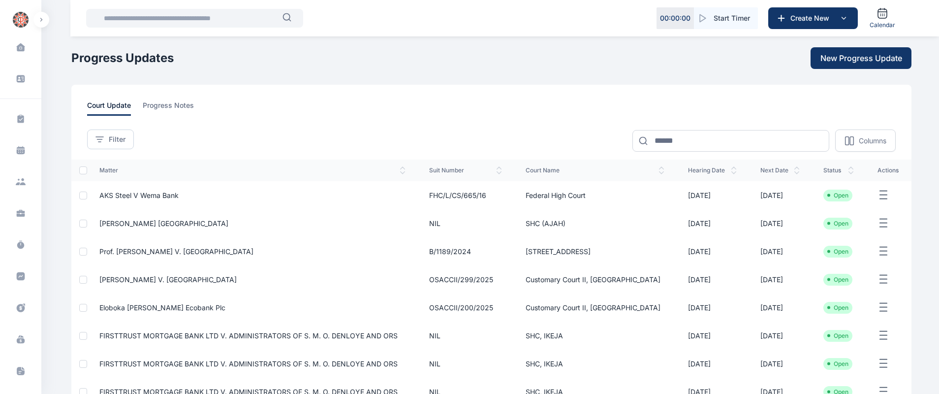
click at [167, 108] on span "progress notes" at bounding box center [168, 107] width 51 height 15
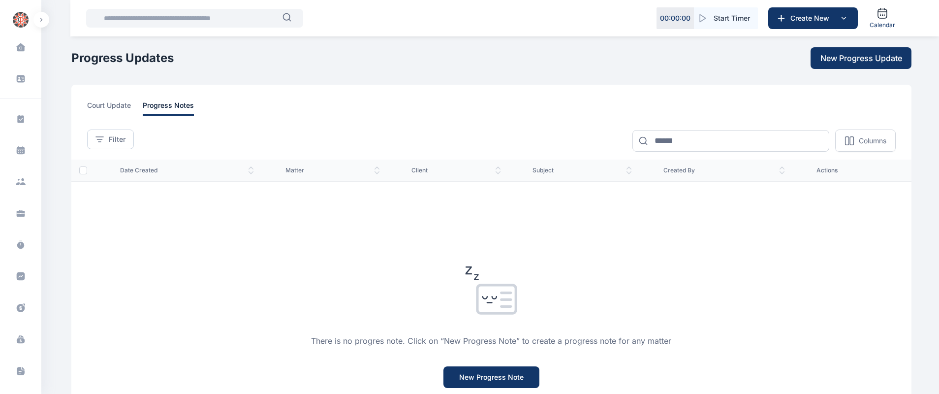
click at [627, 278] on div "There is no progres note. Click on “New Progress Note” to create a progress not…" at bounding box center [491, 338] width 840 height 315
click at [860, 58] on span "New Progress Update" at bounding box center [861, 58] width 82 height 12
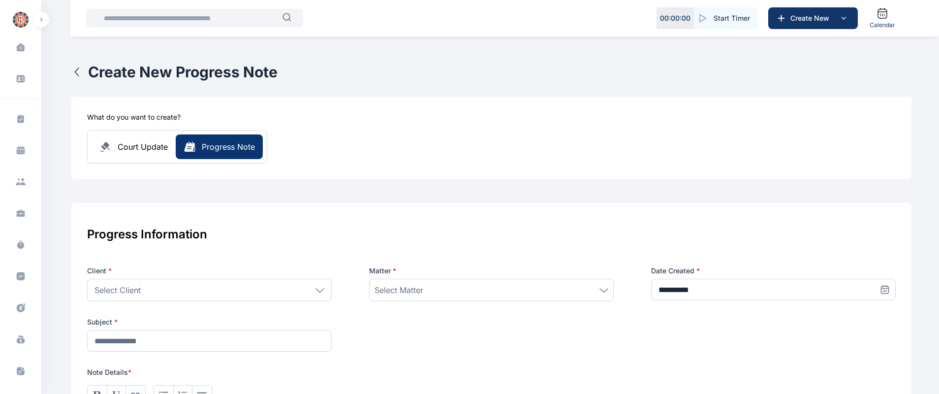
click at [223, 150] on div "Progress Note" at bounding box center [228, 147] width 53 height 12
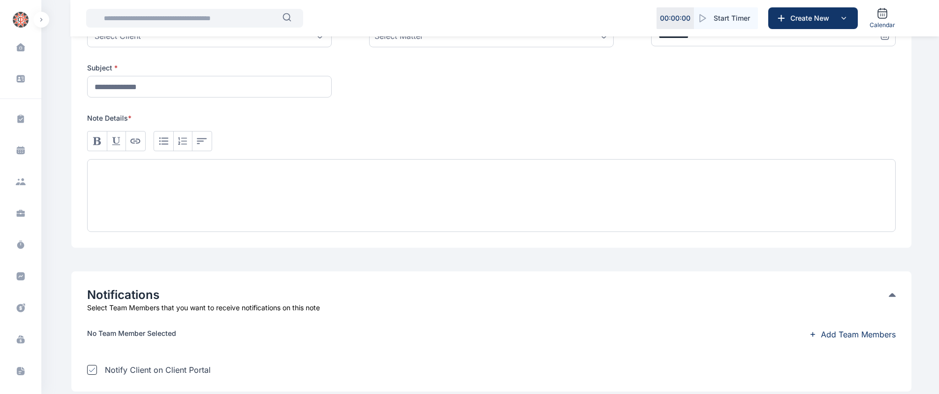
scroll to position [254, 0]
click at [20, 304] on icon at bounding box center [21, 308] width 8 height 8
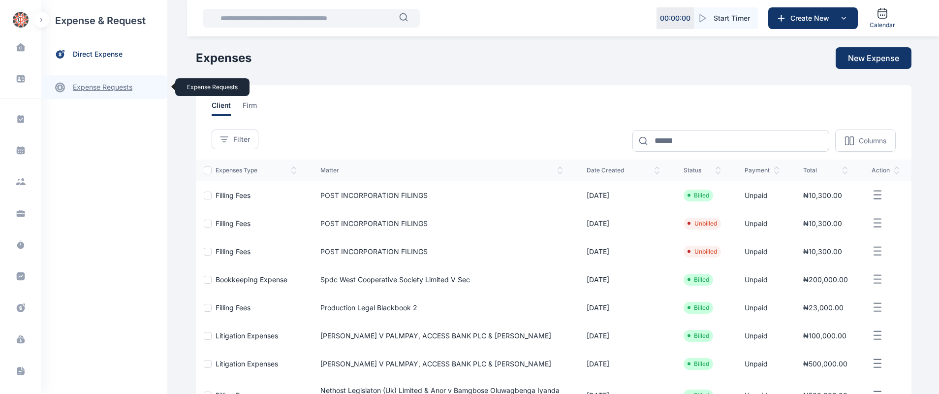
click at [96, 86] on link "expense requests expense requests" at bounding box center [104, 87] width 126 height 24
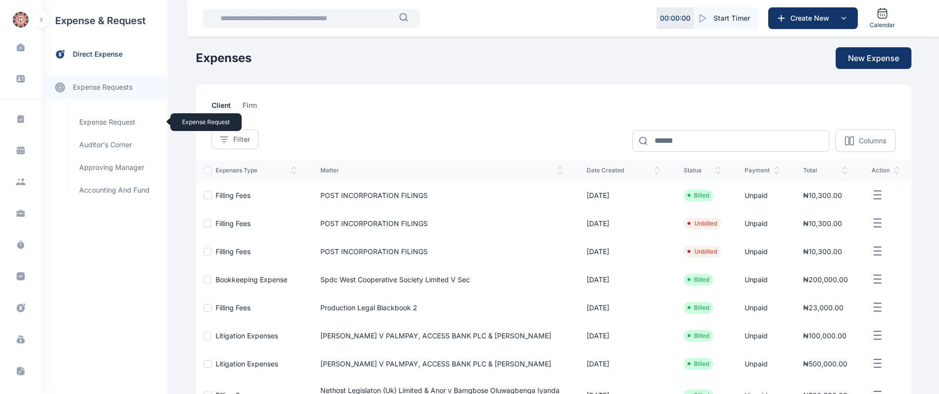
click at [112, 124] on span "Expense Request Expense Request" at bounding box center [117, 122] width 89 height 19
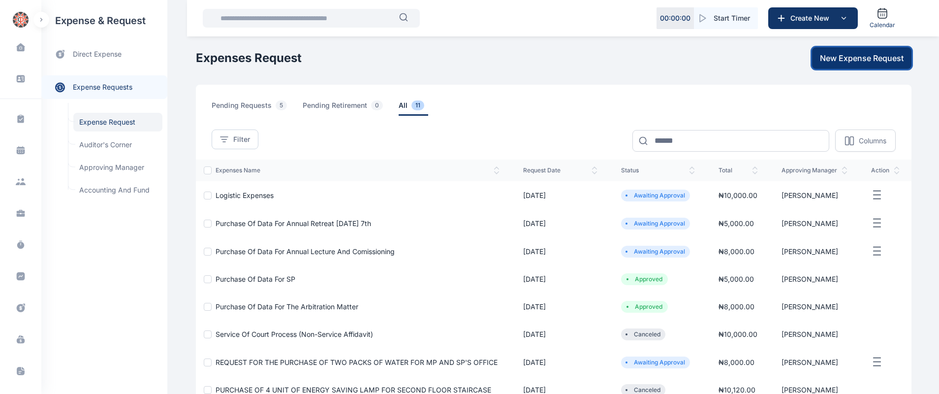
click at [859, 61] on span "New Expense Request" at bounding box center [862, 58] width 84 height 12
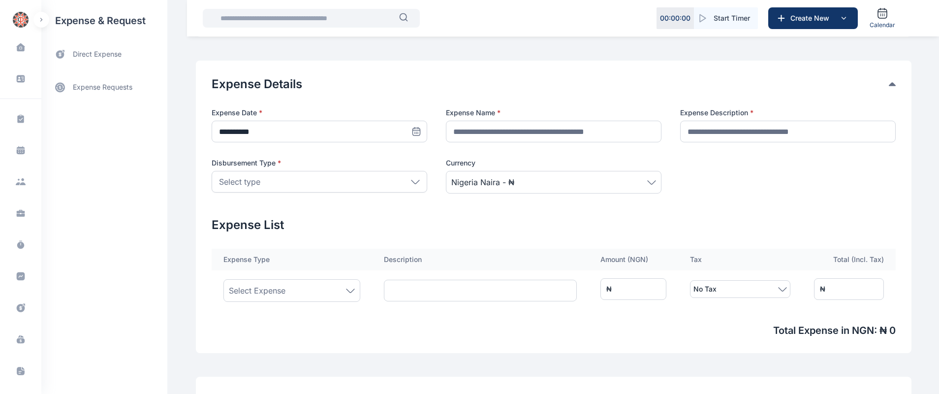
scroll to position [158, 0]
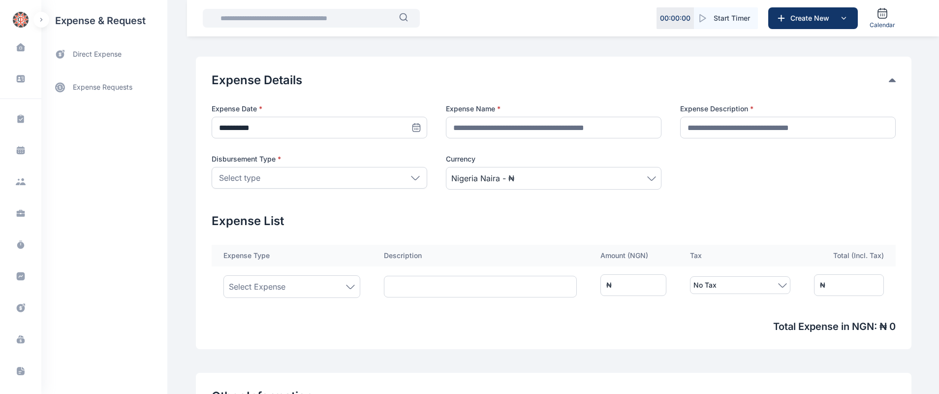
click at [650, 180] on span "Nigeria Naira - ₦" at bounding box center [553, 178] width 205 height 12
click at [703, 177] on div at bounding box center [788, 171] width 216 height 35
click at [402, 186] on div "Select type" at bounding box center [320, 178] width 216 height 22
click at [782, 221] on h2 "Expense List" at bounding box center [554, 221] width 684 height 16
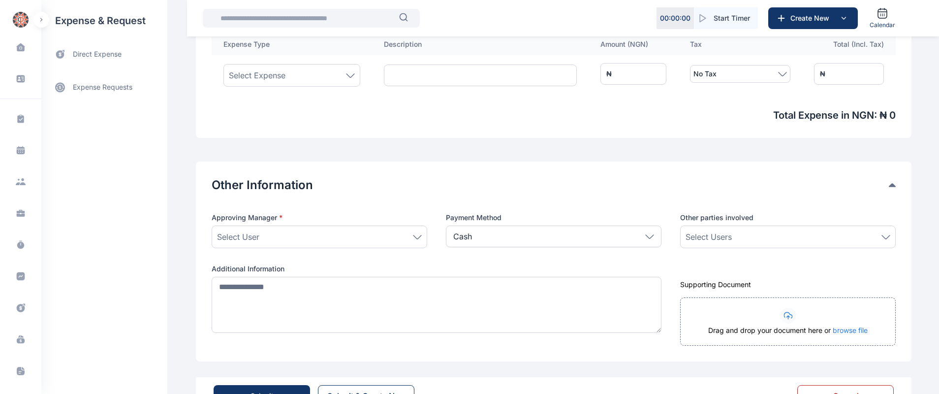
scroll to position [377, 0]
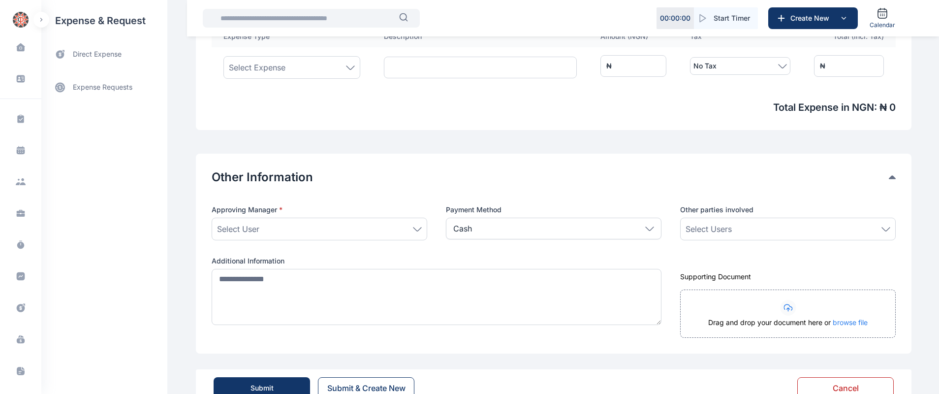
click at [413, 230] on icon at bounding box center [417, 229] width 9 height 4
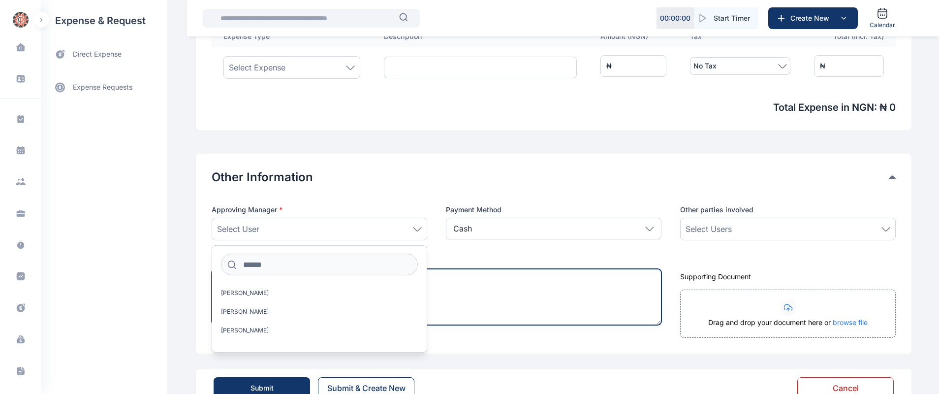
click at [500, 305] on textarea at bounding box center [437, 297] width 450 height 56
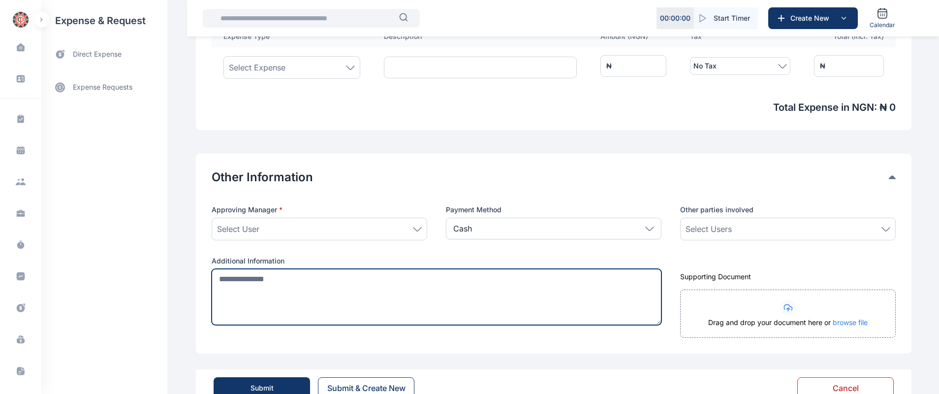
click at [468, 286] on textarea at bounding box center [437, 297] width 450 height 56
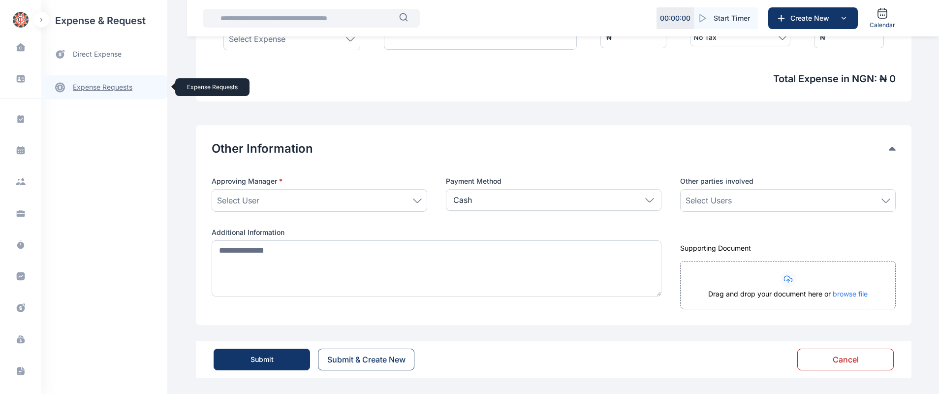
click at [105, 89] on link "expense requests expense requests" at bounding box center [104, 87] width 126 height 24
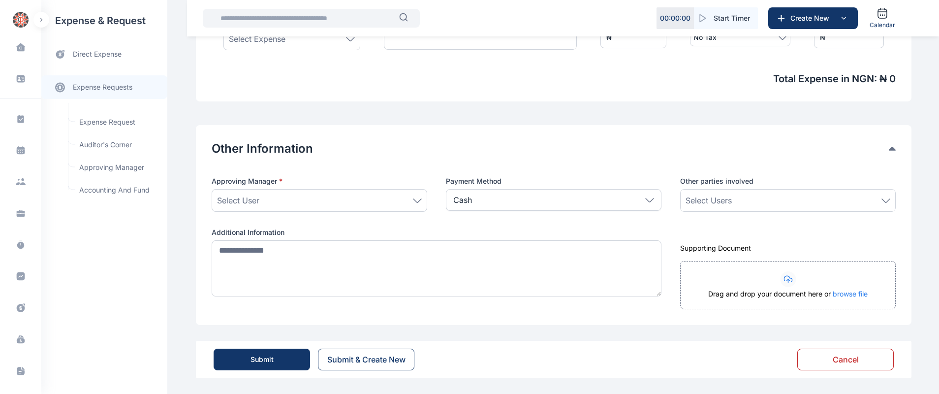
scroll to position [142, 0]
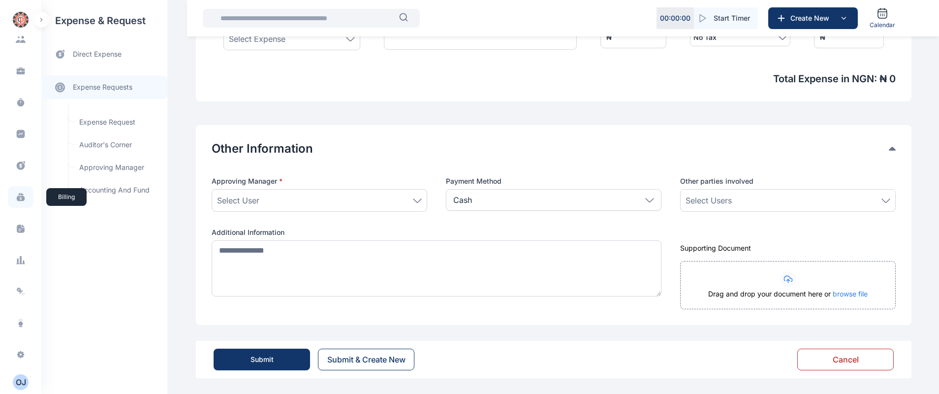
click at [18, 198] on icon at bounding box center [21, 198] width 8 height 5
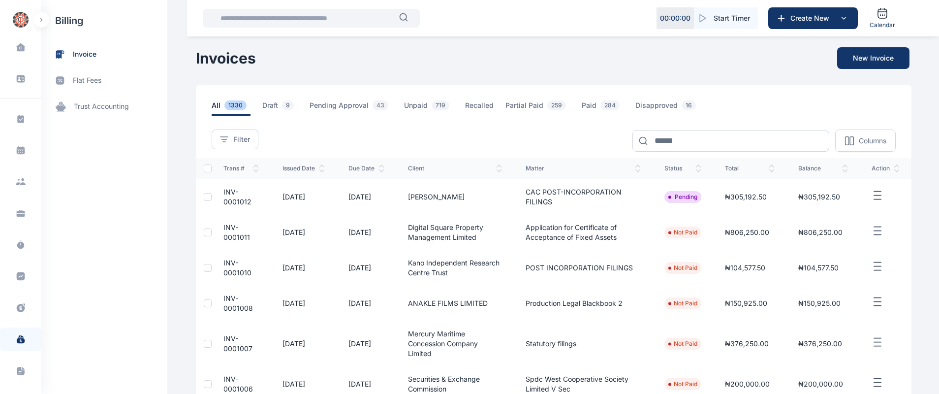
click at [758, 274] on td "₦104,577.50" at bounding box center [749, 267] width 73 height 35
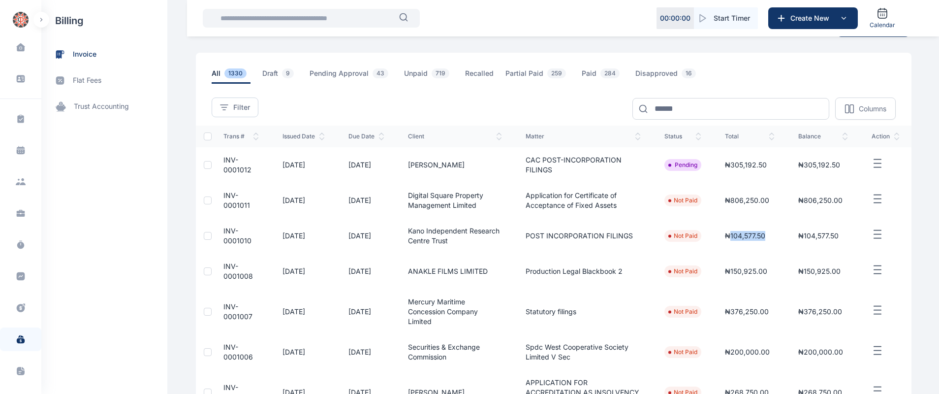
scroll to position [22, 0]
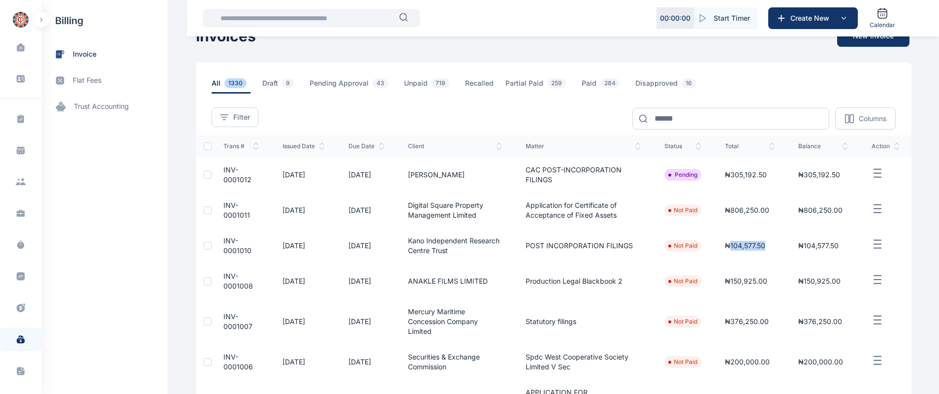
click at [879, 175] on icon "button" at bounding box center [877, 173] width 12 height 12
click at [919, 171] on div "Dashboard dashboard Conflict-Check conflict-check Task Management task manageme…" at bounding box center [469, 313] width 939 height 671
click at [876, 209] on icon "button" at bounding box center [877, 209] width 12 height 12
click at [571, 43] on div "Invoices New Invoice" at bounding box center [553, 36] width 715 height 22
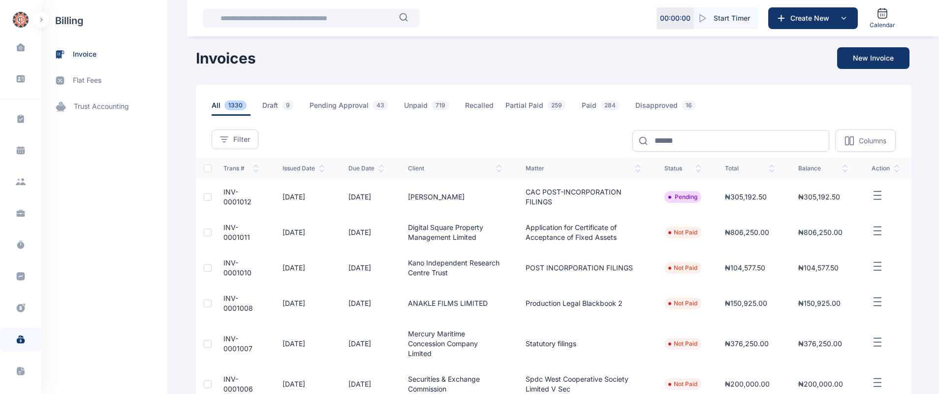
click at [880, 61] on button "New Invoice" at bounding box center [873, 58] width 72 height 22
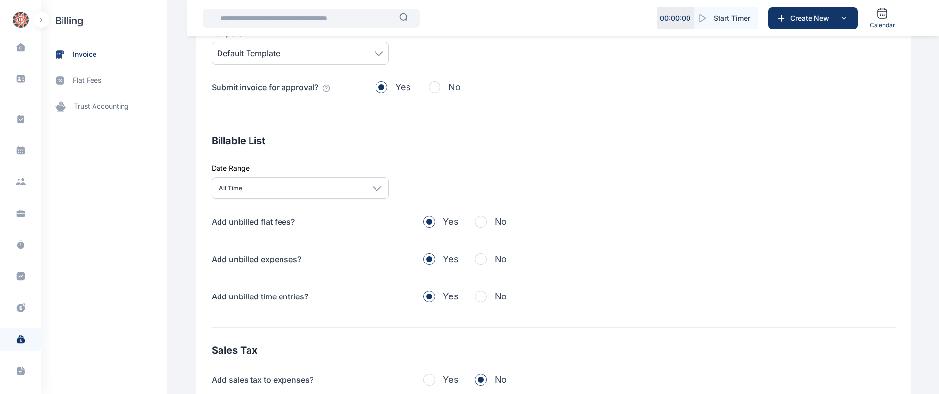
scroll to position [207, 0]
click at [486, 297] on button "No" at bounding box center [491, 295] width 32 height 14
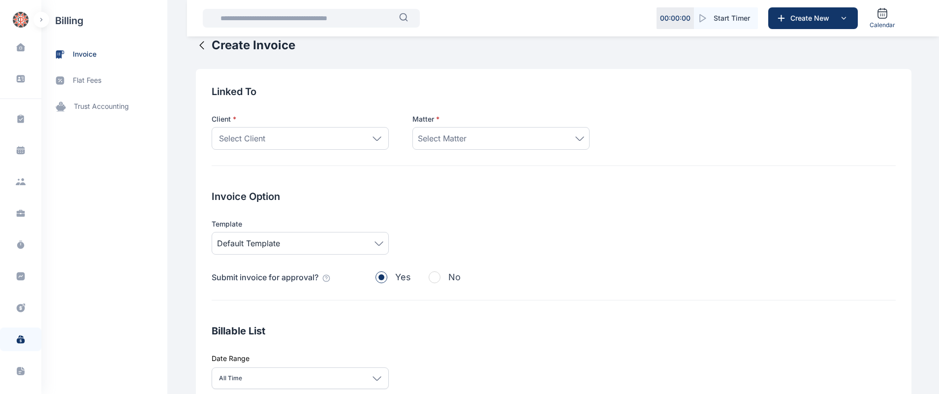
scroll to position [19, 0]
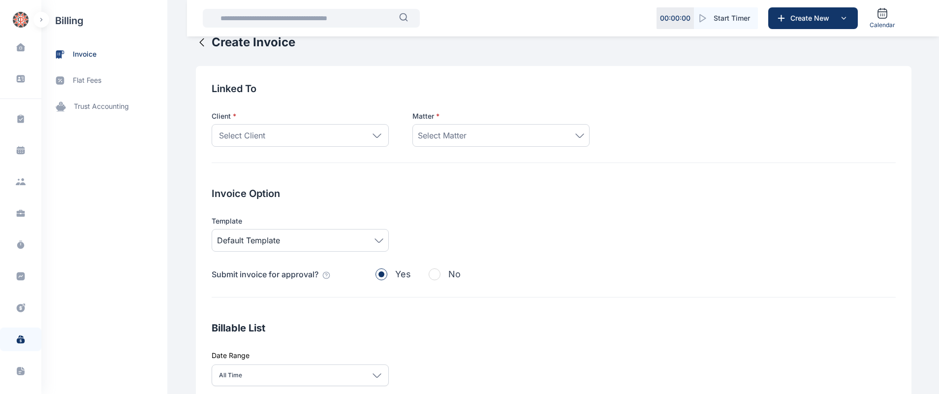
click at [388, 170] on div "Linked To Client * Select Client Individual Rear Admiral [PERSON_NAME] [PERSON_…" at bounding box center [553, 335] width 715 height 539
click at [337, 134] on div "Select Client" at bounding box center [300, 135] width 177 height 23
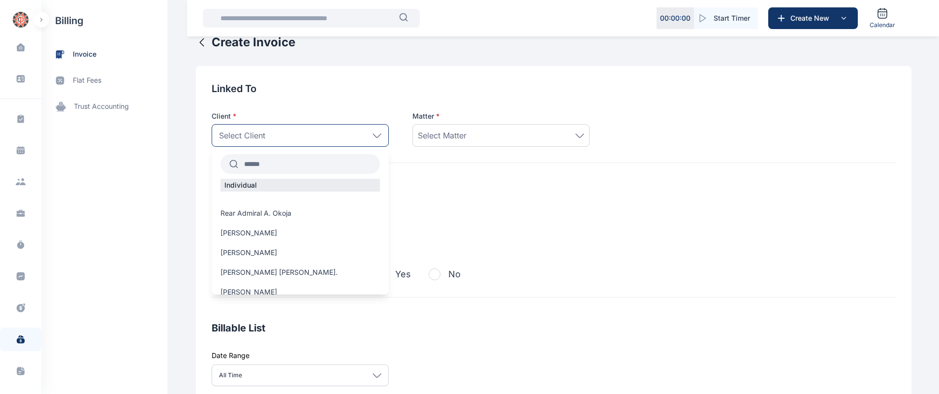
click at [298, 160] on input "text" at bounding box center [309, 164] width 142 height 18
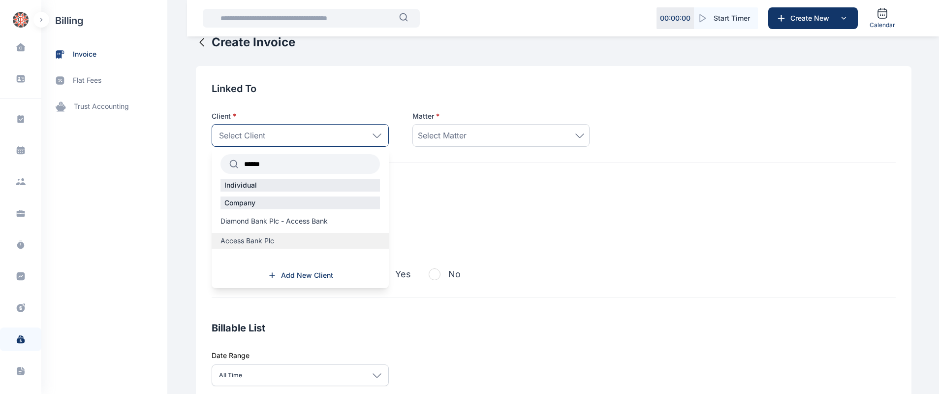
type input "******"
click at [253, 240] on span "Access Bank Plc" at bounding box center [247, 241] width 54 height 10
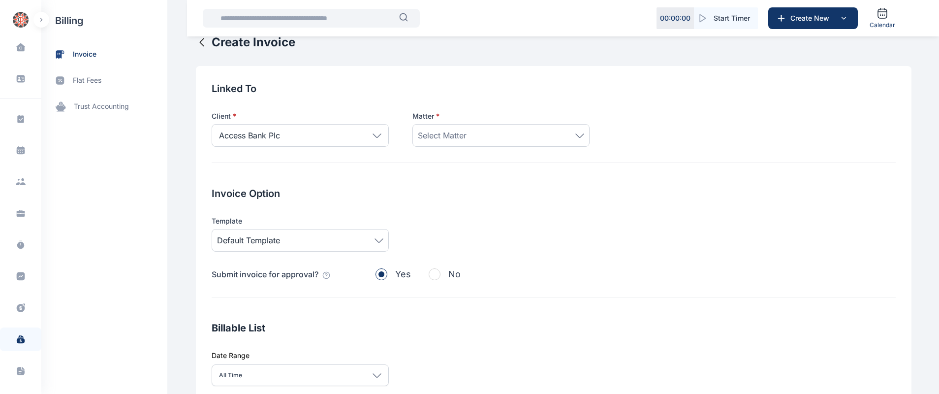
click at [494, 137] on div "Select Matter" at bounding box center [501, 135] width 166 height 12
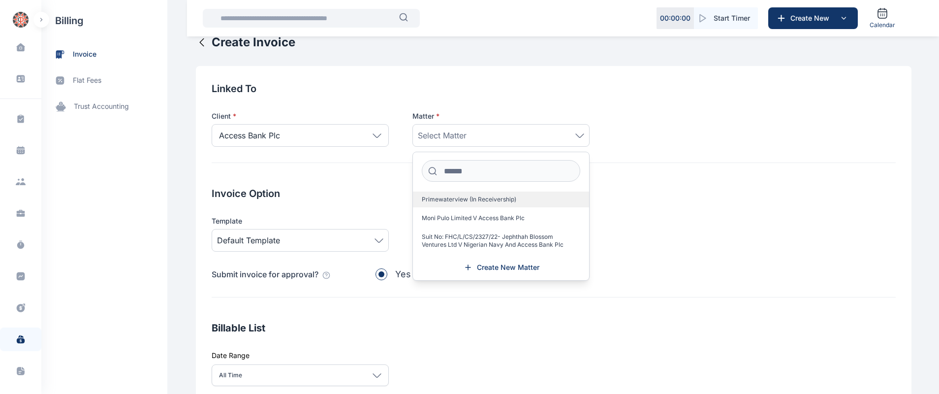
click at [473, 199] on span "Primewaterview (In Receivership)" at bounding box center [469, 199] width 94 height 8
click at [358, 180] on div "Linked To Client * Access Bank Plc ****** Individual Company Diamond Bank Plc -…" at bounding box center [553, 335] width 715 height 539
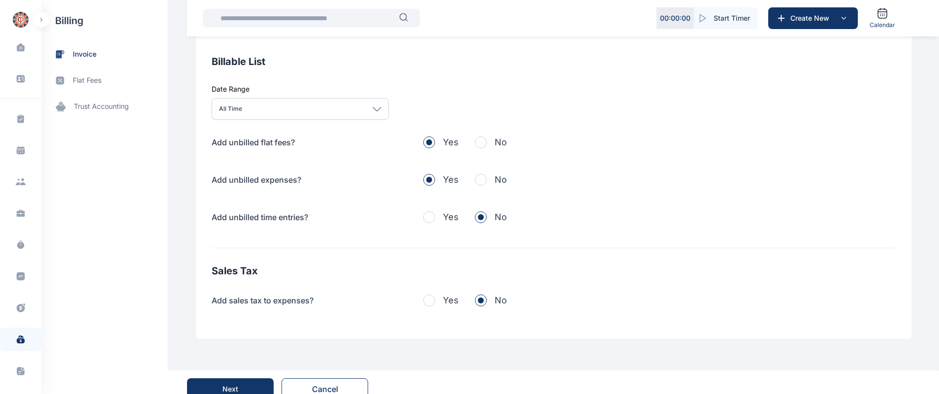
scroll to position [299, 0]
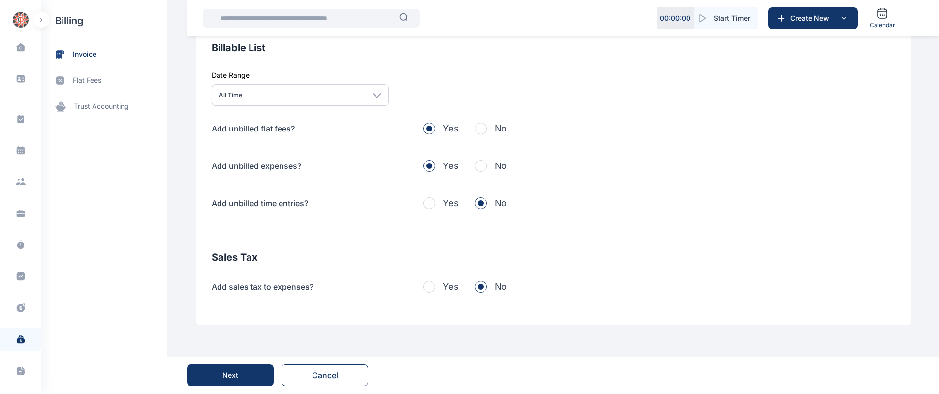
click at [231, 373] on div "Next" at bounding box center [230, 375] width 16 height 10
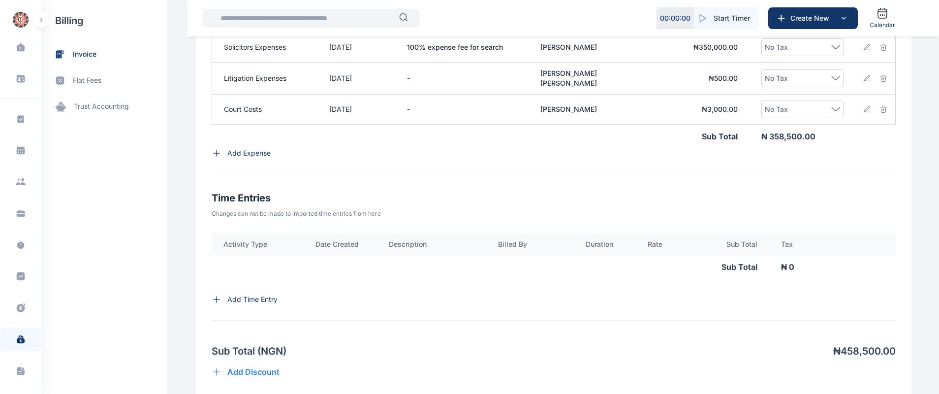
scroll to position [806, 0]
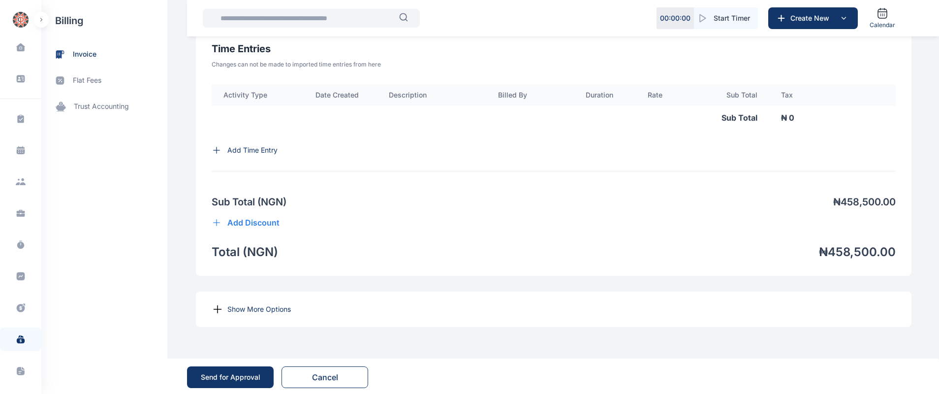
click at [242, 304] on p "Show More Options" at bounding box center [258, 309] width 63 height 10
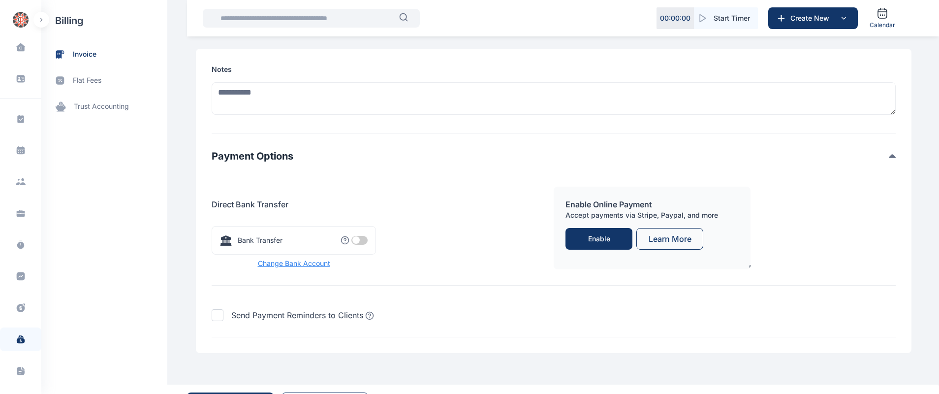
scroll to position [1126, 0]
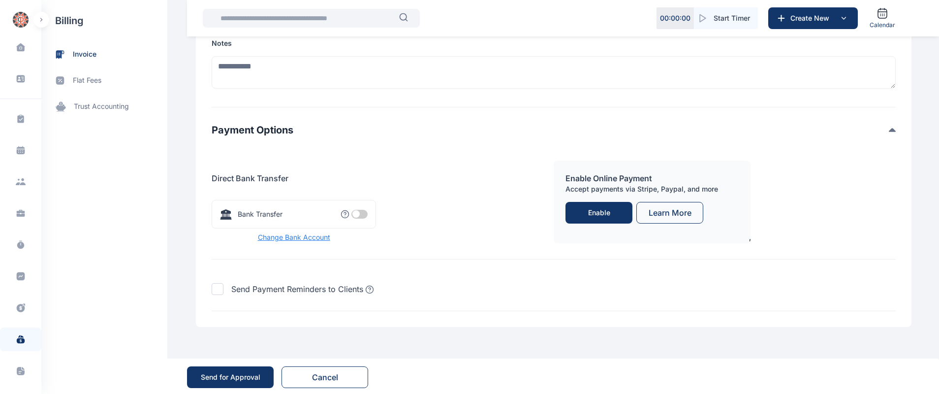
click at [354, 212] on span at bounding box center [359, 214] width 16 height 9
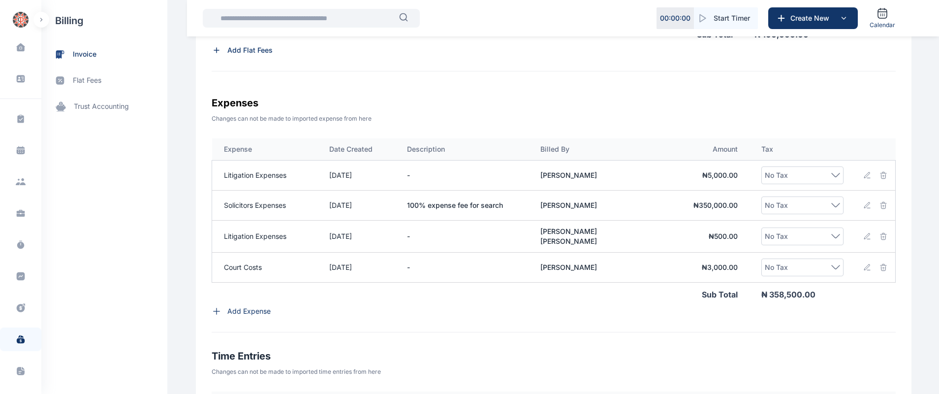
scroll to position [503, 0]
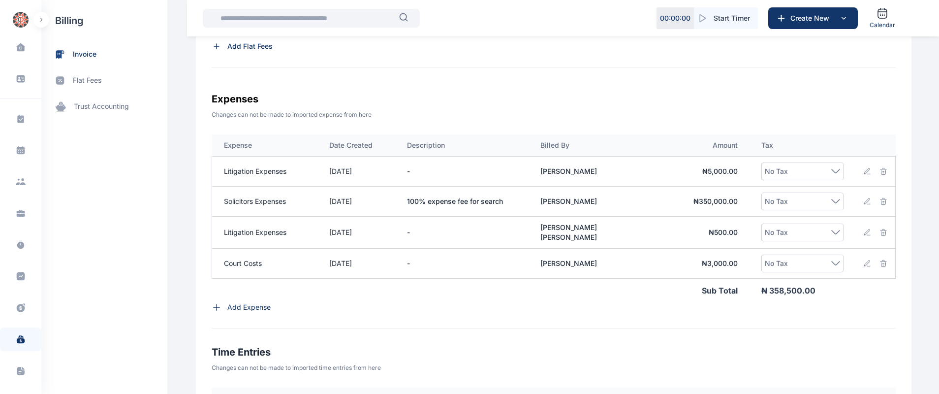
click at [334, 303] on div "Add Expense" at bounding box center [554, 307] width 684 height 10
click at [791, 152] on th "Tax" at bounding box center [801, 145] width 105 height 22
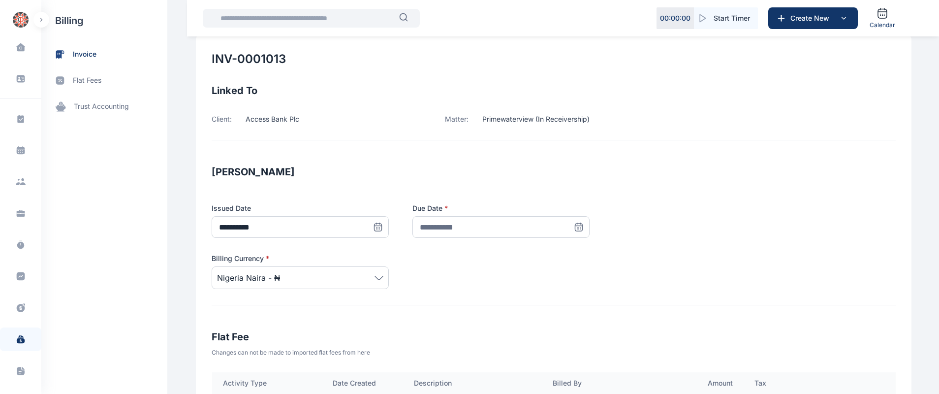
scroll to position [0, 0]
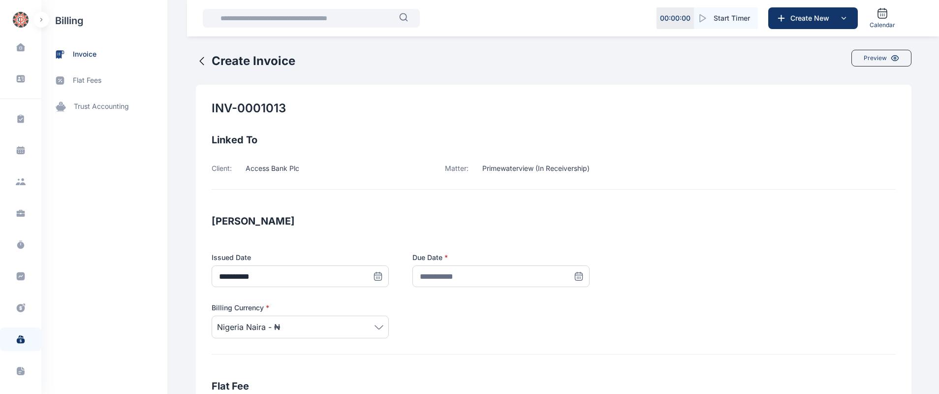
click at [196, 61] on icon at bounding box center [202, 61] width 12 height 12
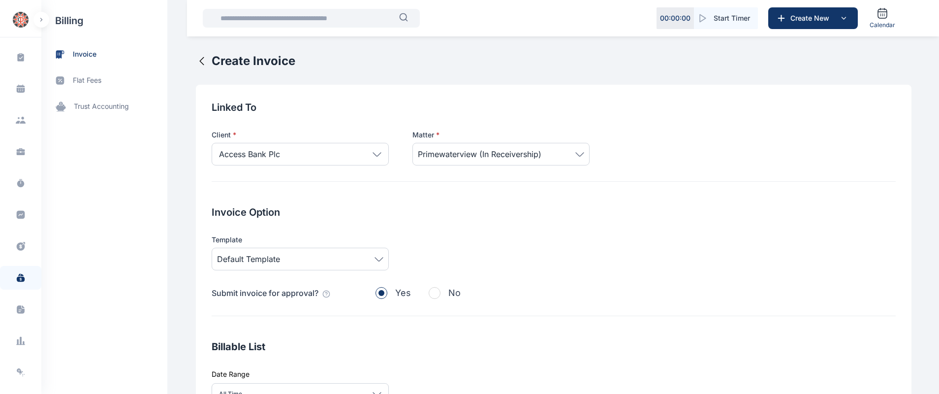
scroll to position [62, 0]
click at [17, 310] on icon at bounding box center [21, 308] width 10 height 10
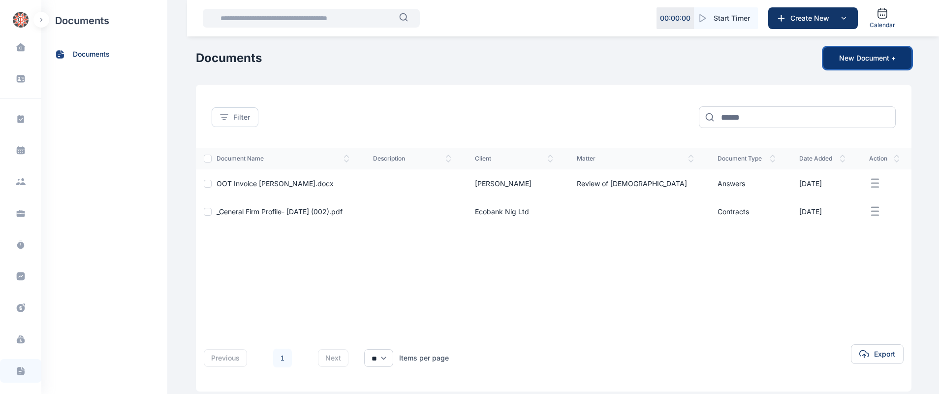
click at [873, 58] on button "New Document +" at bounding box center [867, 58] width 88 height 22
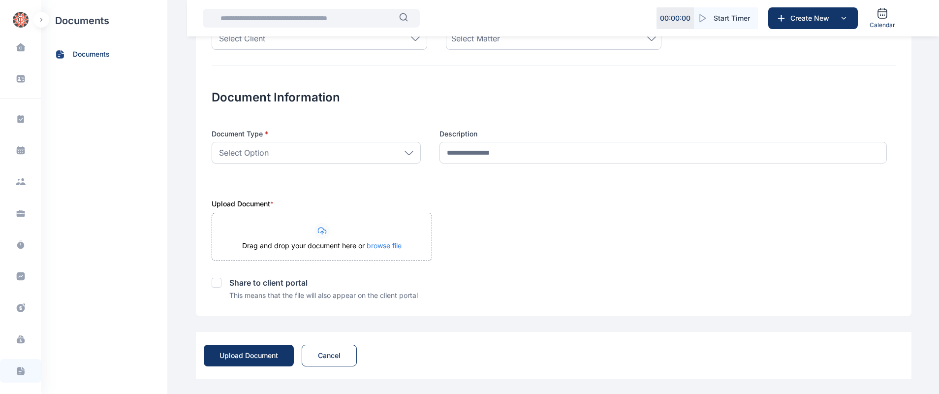
scroll to position [117, 0]
click at [325, 224] on div at bounding box center [321, 230] width 219 height 16
click at [556, 260] on div "Share to client portal" at bounding box center [554, 274] width 684 height 28
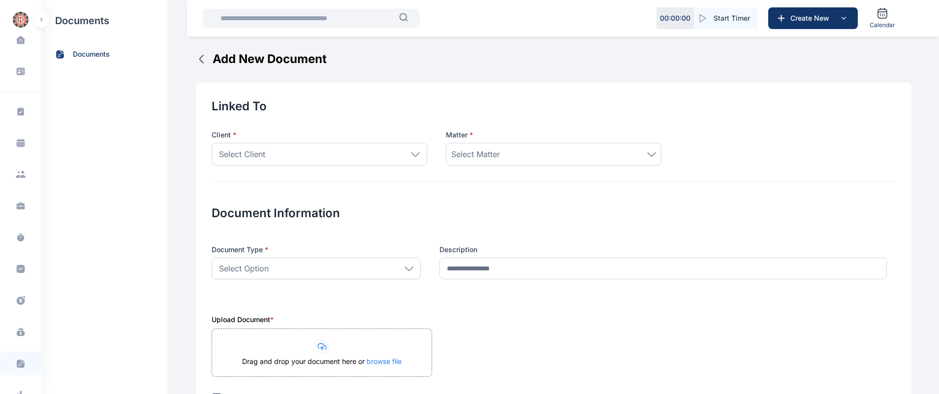
scroll to position [0, 0]
